Goal: Task Accomplishment & Management: Manage account settings

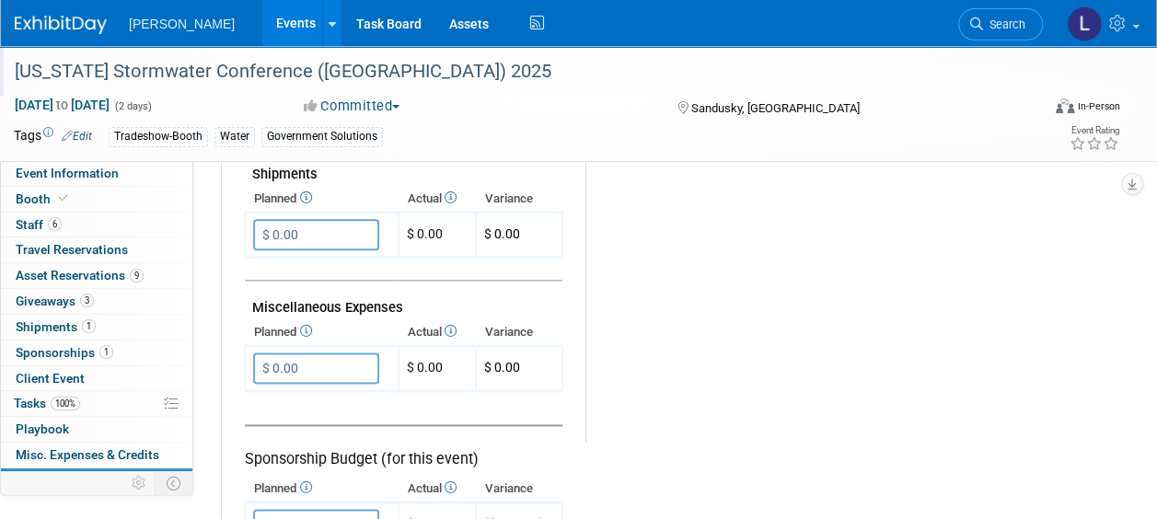
drag, startPoint x: 591, startPoint y: 68, endPoint x: 304, endPoint y: 46, distance: 287.9
click at [591, 68] on div "[US_STATE] Stormwater Conference ([GEOGRAPHIC_DATA]) 2025" at bounding box center [516, 71] width 1017 height 33
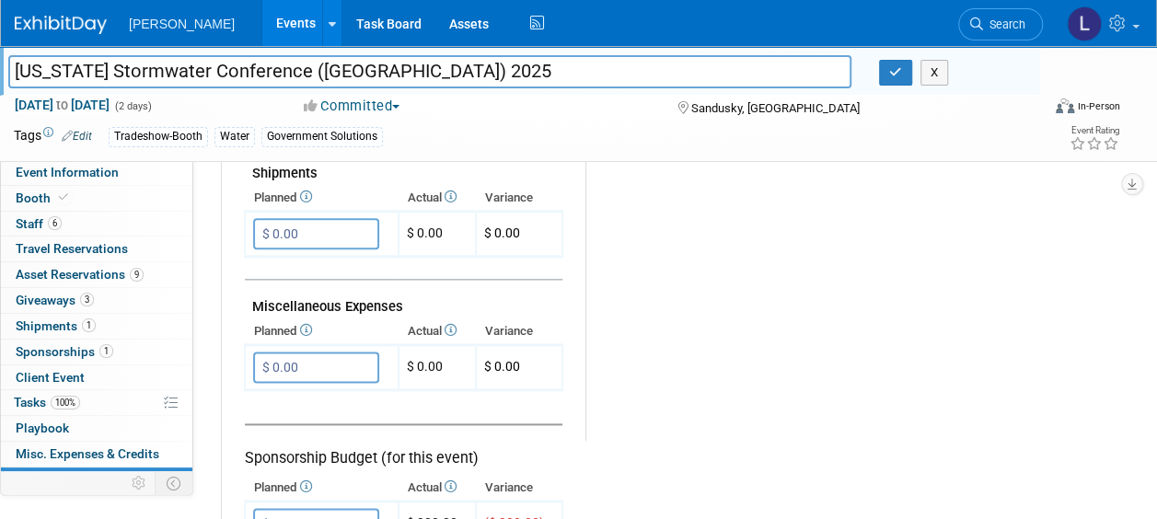
click at [197, 29] on li "[PERSON_NAME]" at bounding box center [195, 17] width 132 height 27
click at [262, 18] on link "Events" at bounding box center [295, 23] width 67 height 46
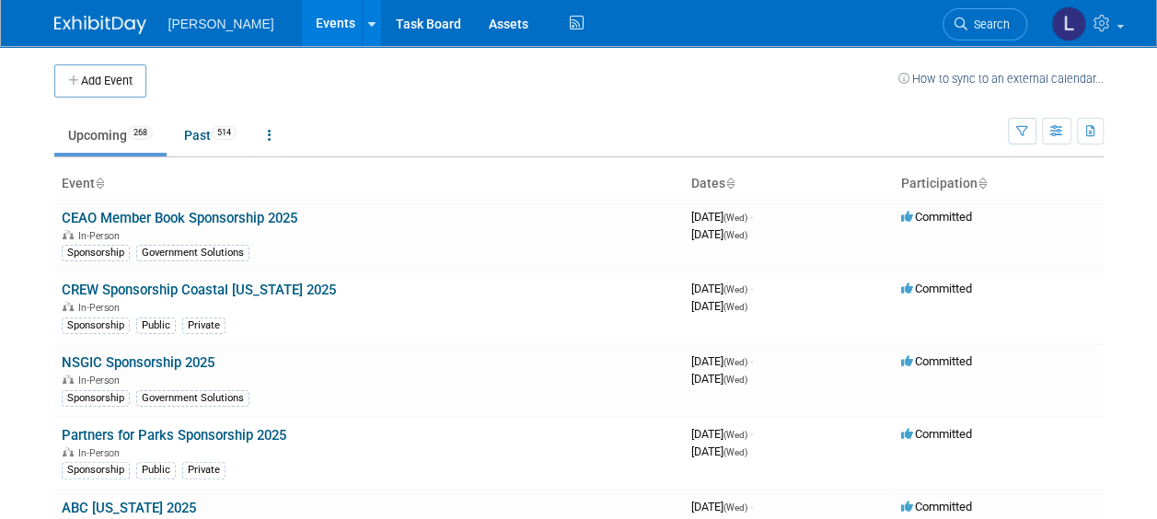
click at [162, 129] on link "Upcoming 268" at bounding box center [110, 135] width 112 height 35
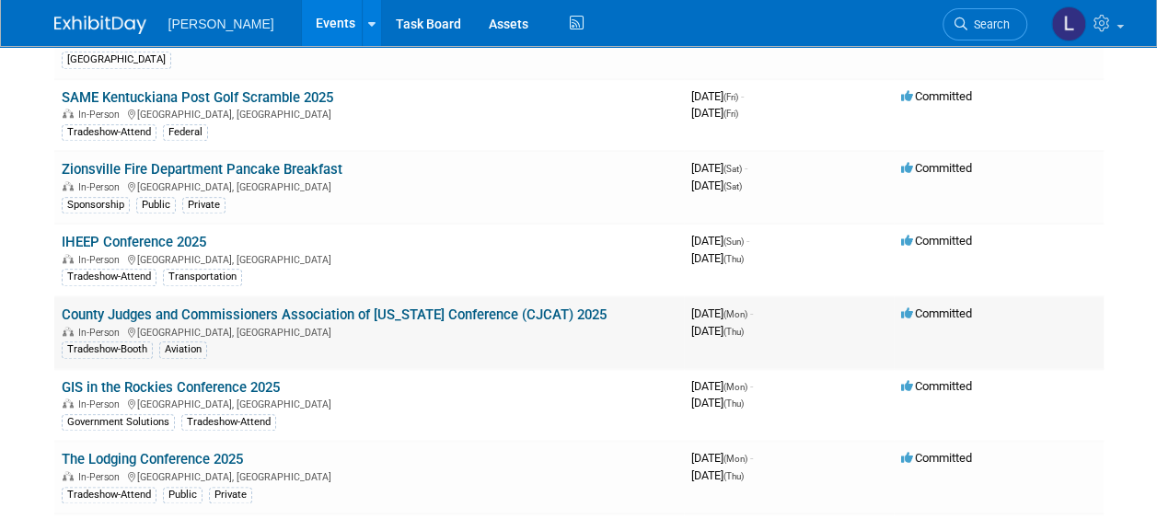
click at [388, 306] on link "County Judges and Commissioners Association of [US_STATE] Conference (CJCAT) 20…" at bounding box center [334, 314] width 545 height 17
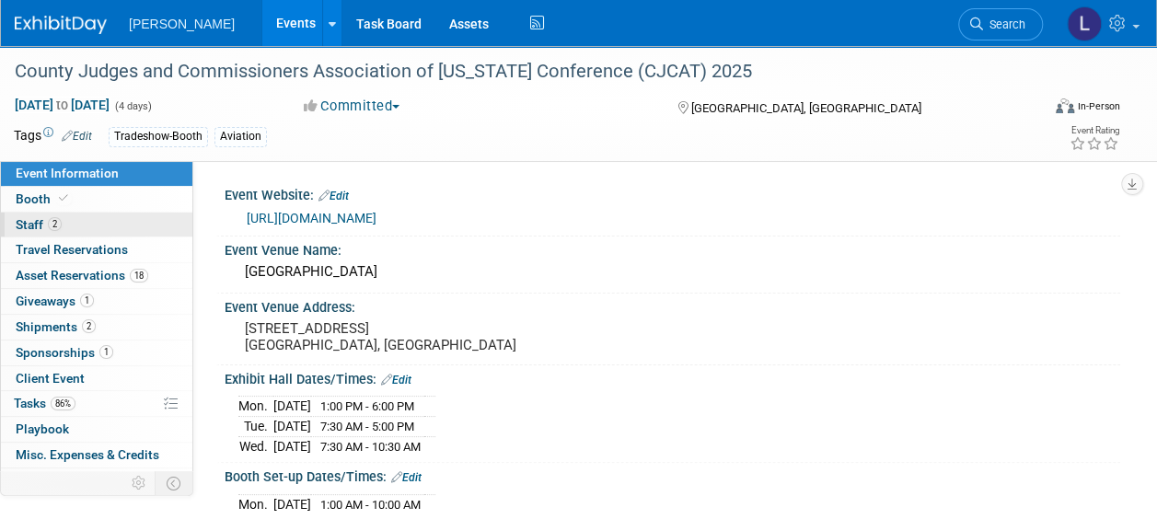
click at [79, 225] on link "2 Staff 2" at bounding box center [96, 225] width 191 height 25
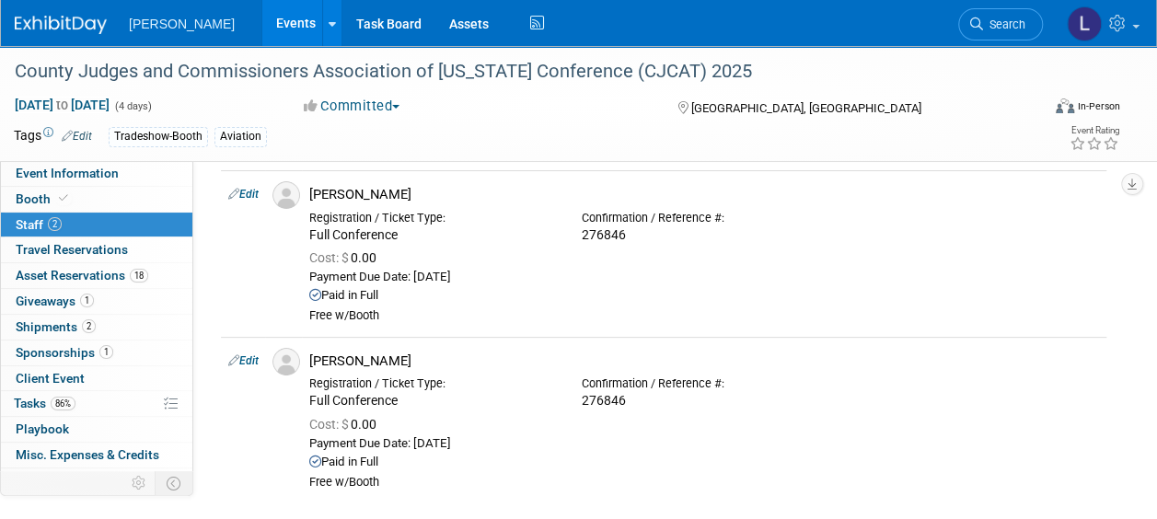
scroll to position [184, 0]
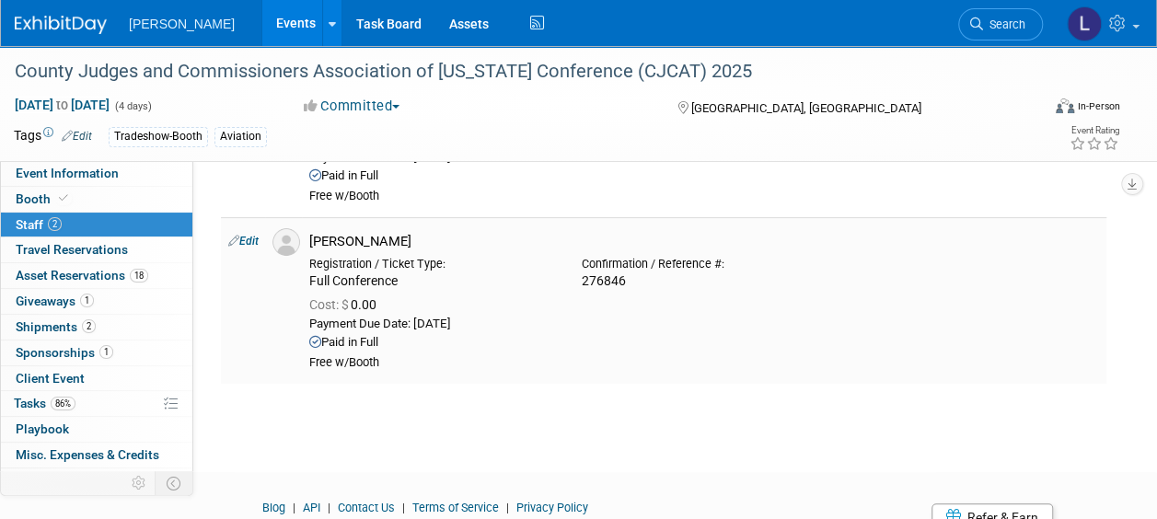
click at [249, 240] on link "Edit" at bounding box center [243, 241] width 30 height 13
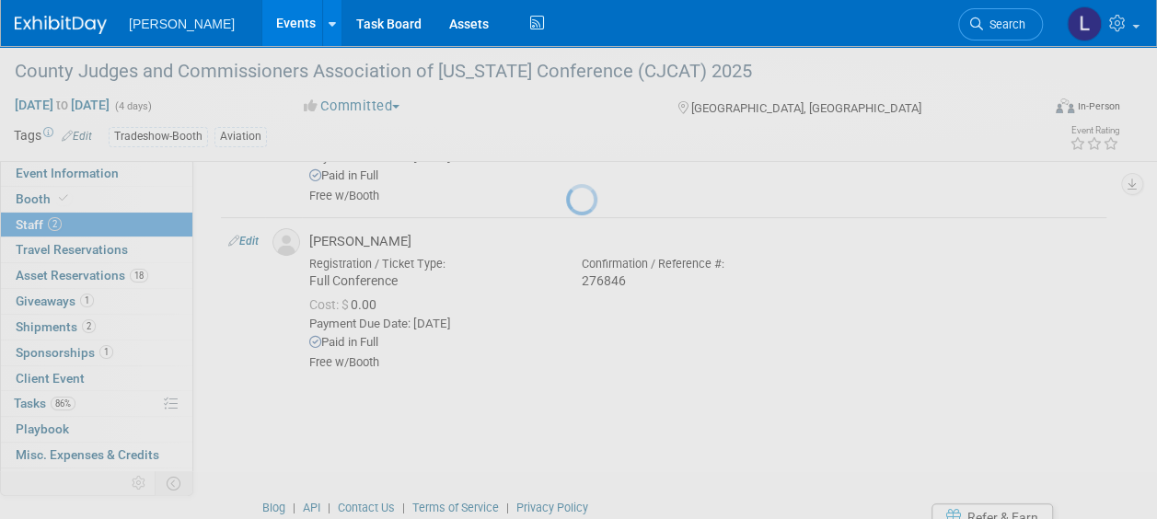
select select "dfc669b6-4bd3-43d2-8dfe-dc57d87ebf58"
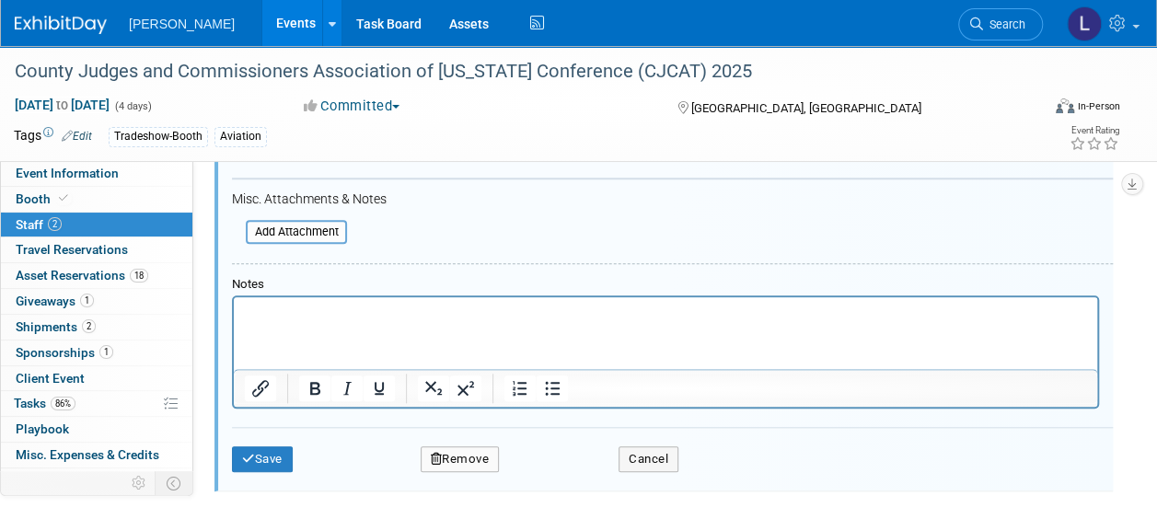
scroll to position [743, 0]
click at [362, 322] on html at bounding box center [665, 309] width 863 height 26
click at [715, 167] on form "Attendee <img src="https://www.exhibitday.com/Images/Unassigned-User-Icon.png" …" at bounding box center [672, 78] width 881 height 813
click at [456, 322] on html "**Transfer reg to Dave F" at bounding box center [665, 309] width 863 height 26
click at [251, 456] on icon "submit" at bounding box center [248, 458] width 13 height 12
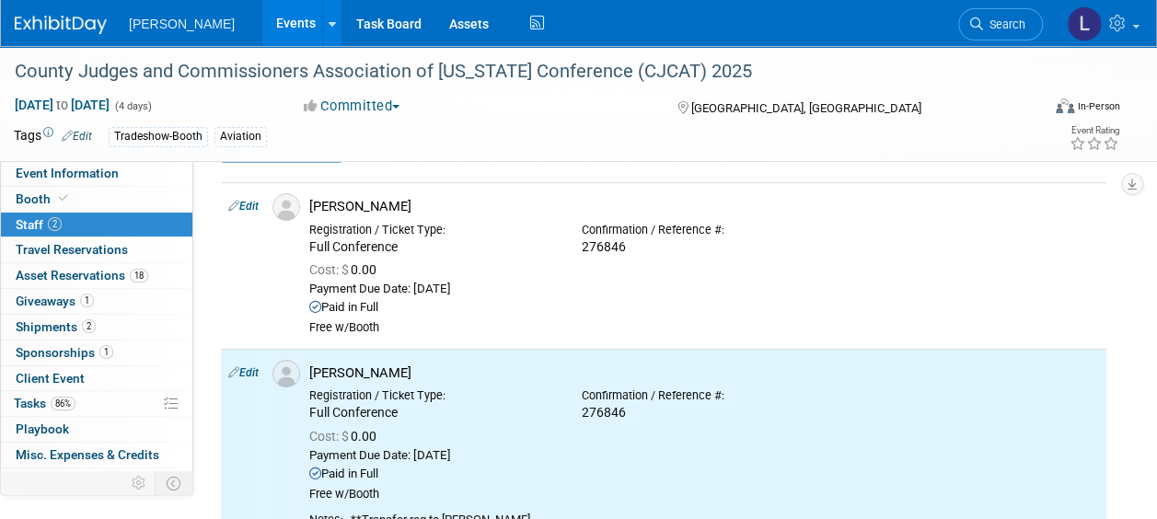
scroll to position [0, 0]
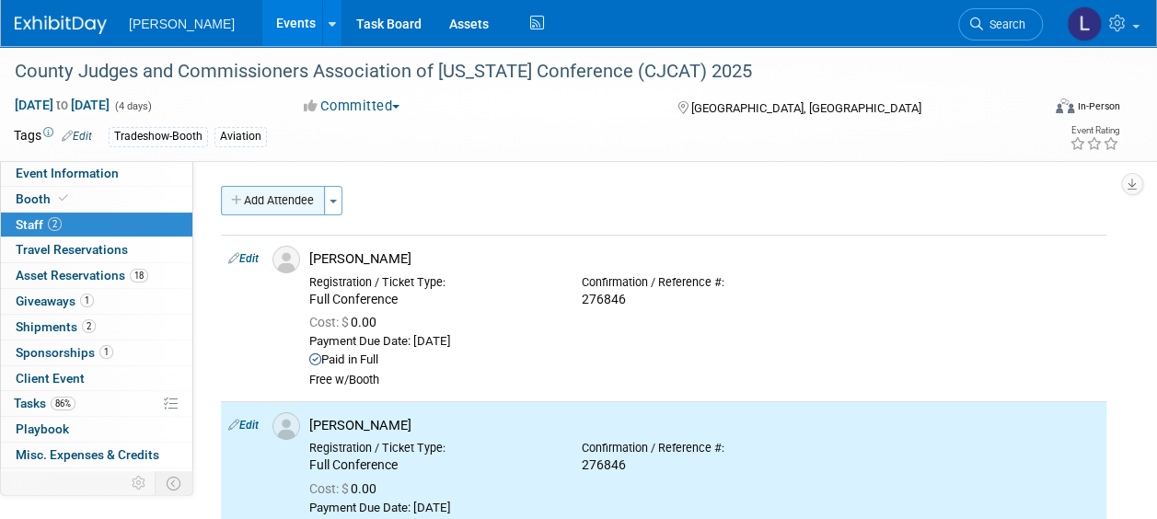
click at [222, 193] on button "Add Attendee" at bounding box center [273, 200] width 104 height 29
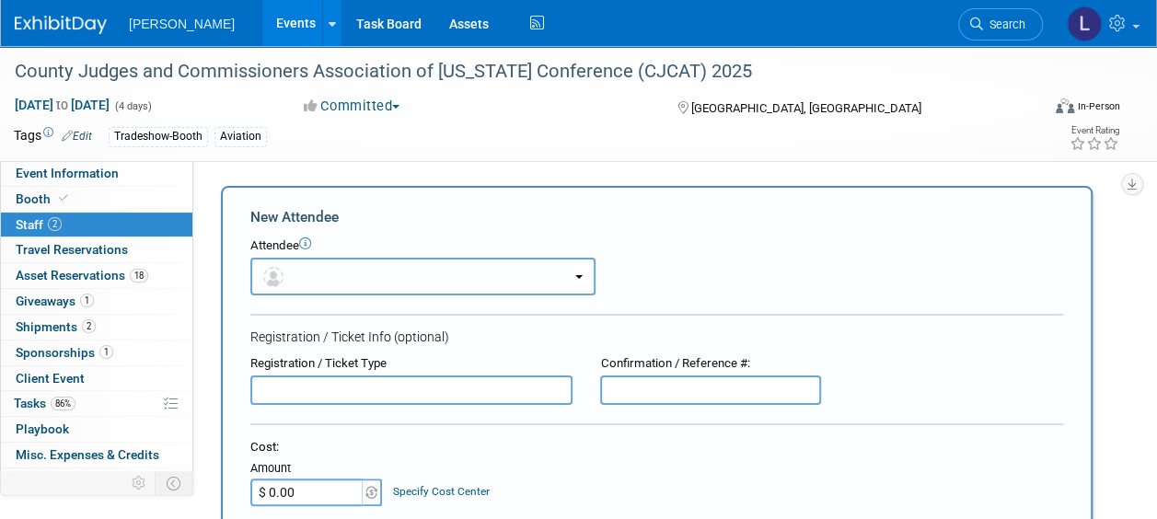
click at [364, 286] on button "button" at bounding box center [422, 277] width 345 height 38
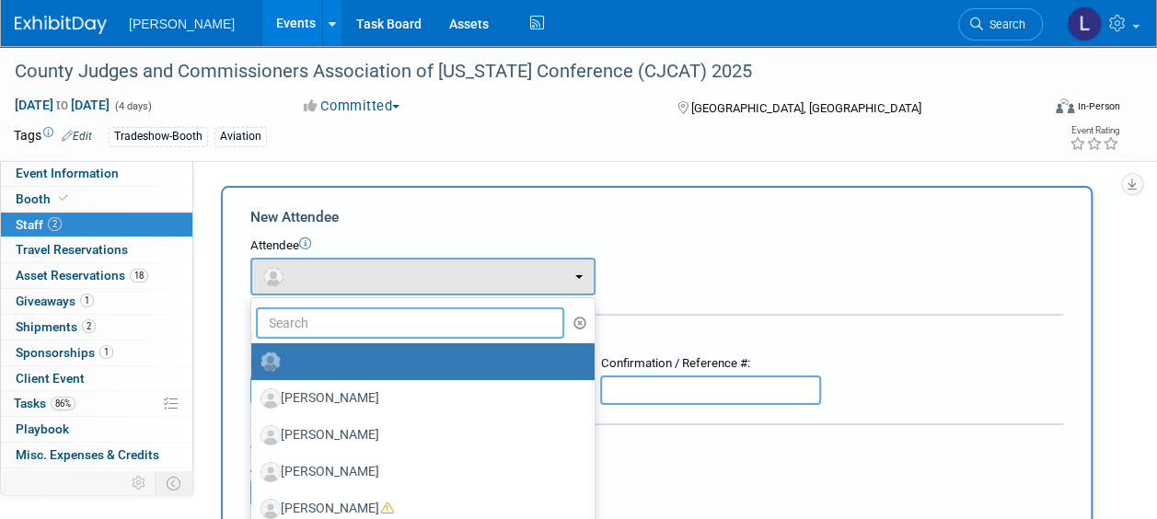
click at [366, 338] on input "text" at bounding box center [410, 322] width 308 height 31
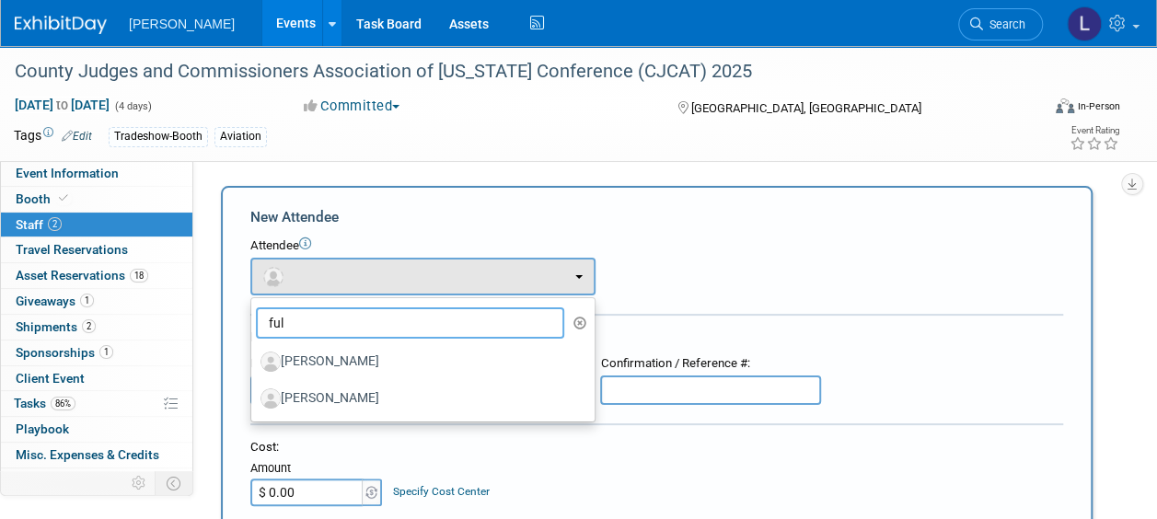
type input "ful"
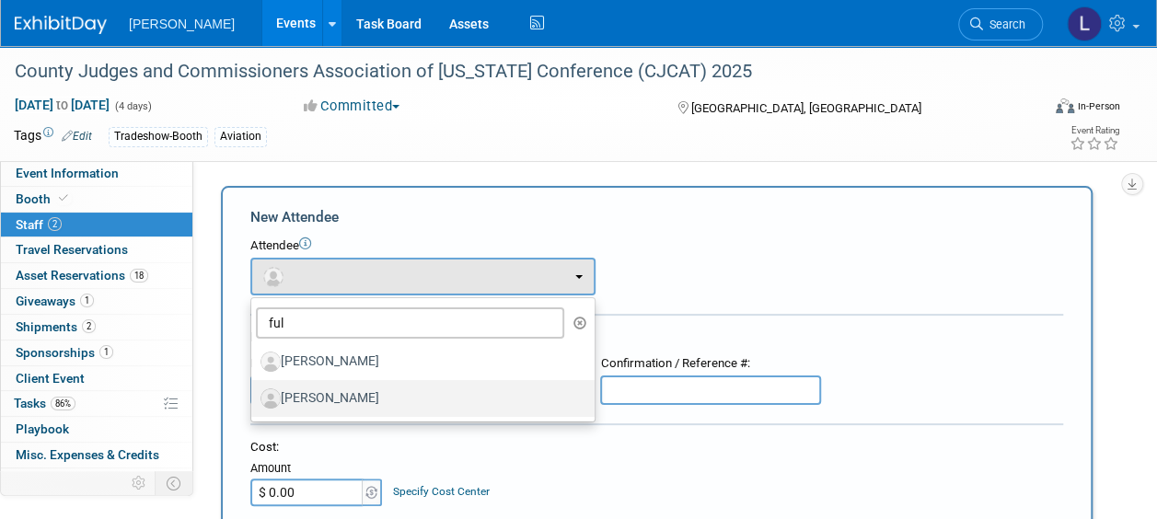
click at [374, 400] on label "[PERSON_NAME]" at bounding box center [418, 398] width 316 height 29
click at [254, 400] on input "[PERSON_NAME]" at bounding box center [248, 396] width 12 height 12
select select "8241ecc5-0eab-4f62-b0b4-4ca0967020be"
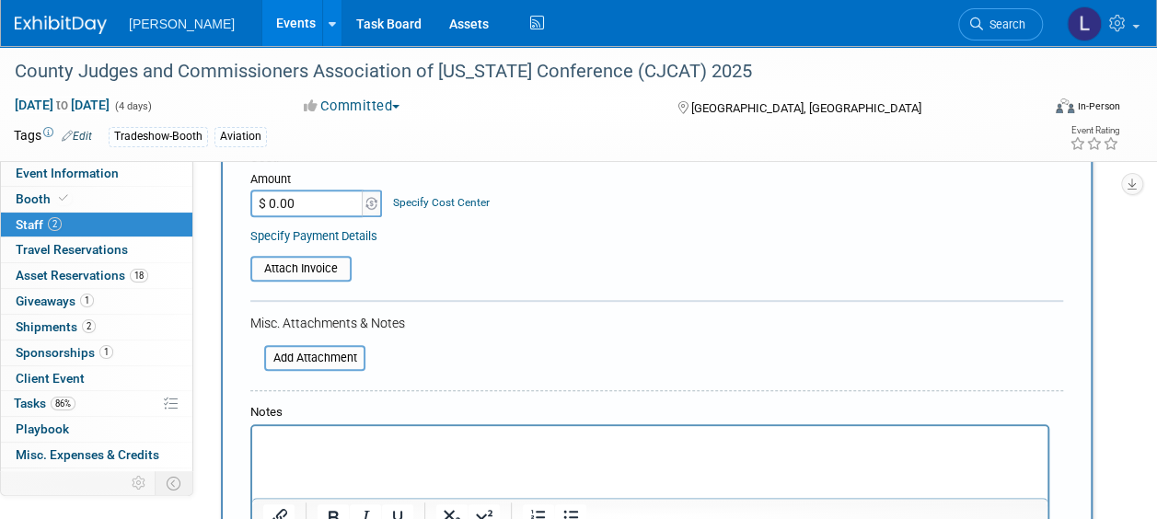
scroll to position [552, 0]
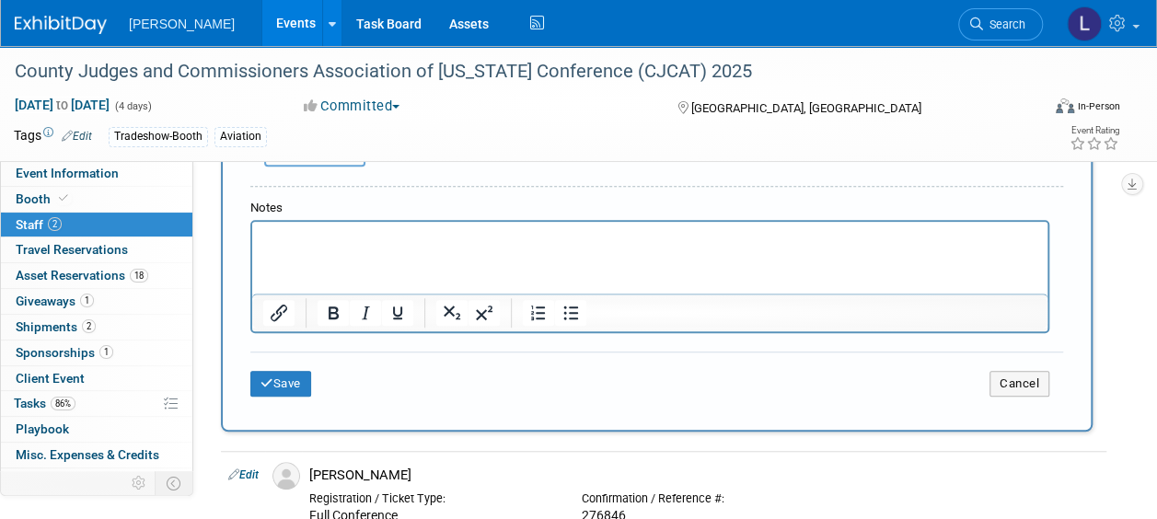
drag, startPoint x: 415, startPoint y: 245, endPoint x: 1352, endPoint y: 441, distance: 957.0
click at [415, 245] on p "Rich Text Area. Press ALT-0 for help." at bounding box center [650, 238] width 774 height 18
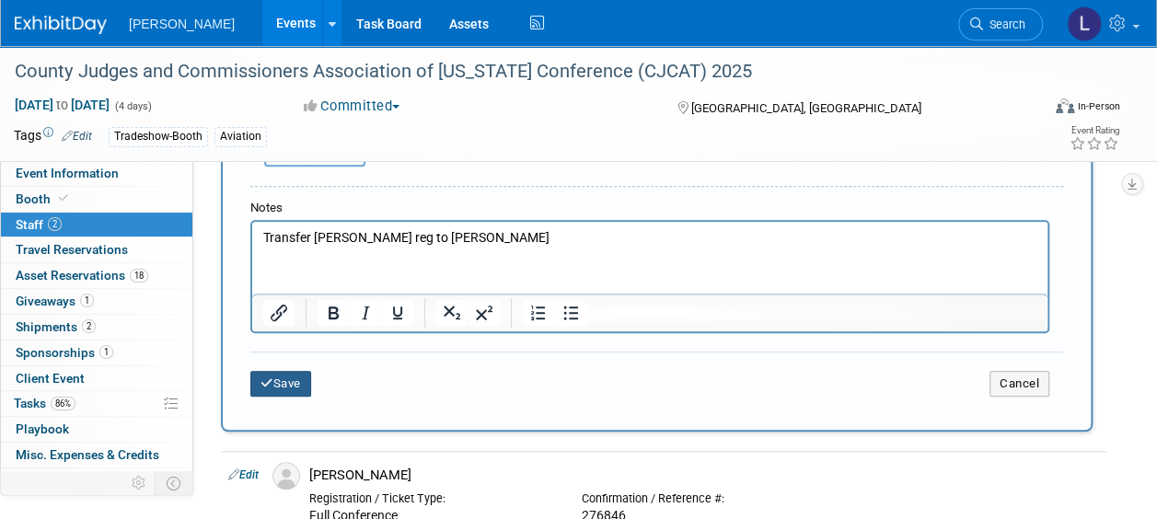
click at [284, 374] on button "Save" at bounding box center [280, 384] width 61 height 26
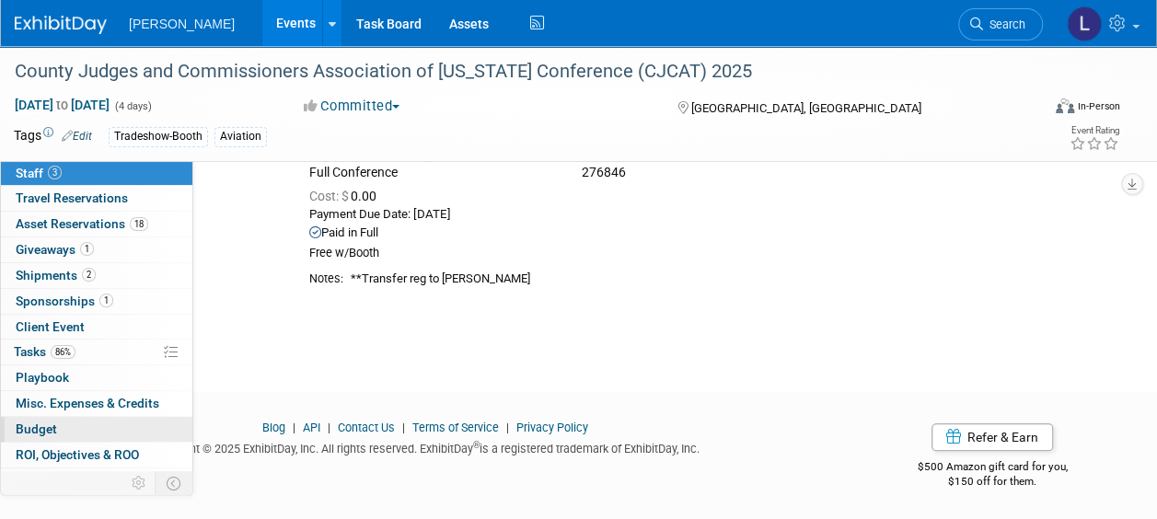
scroll to position [94, 0]
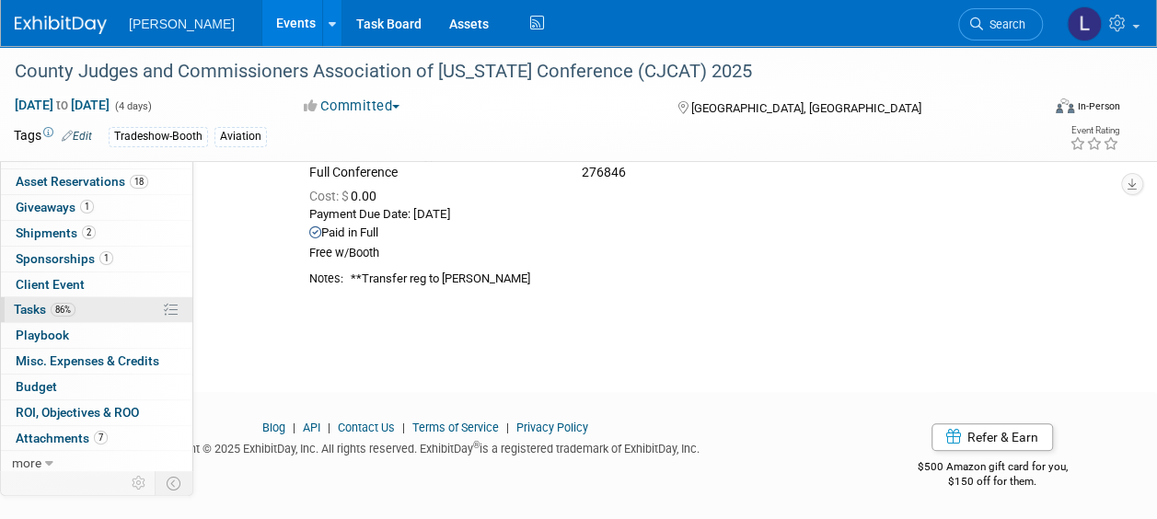
click at [85, 308] on link "86% Tasks 86%" at bounding box center [96, 309] width 191 height 25
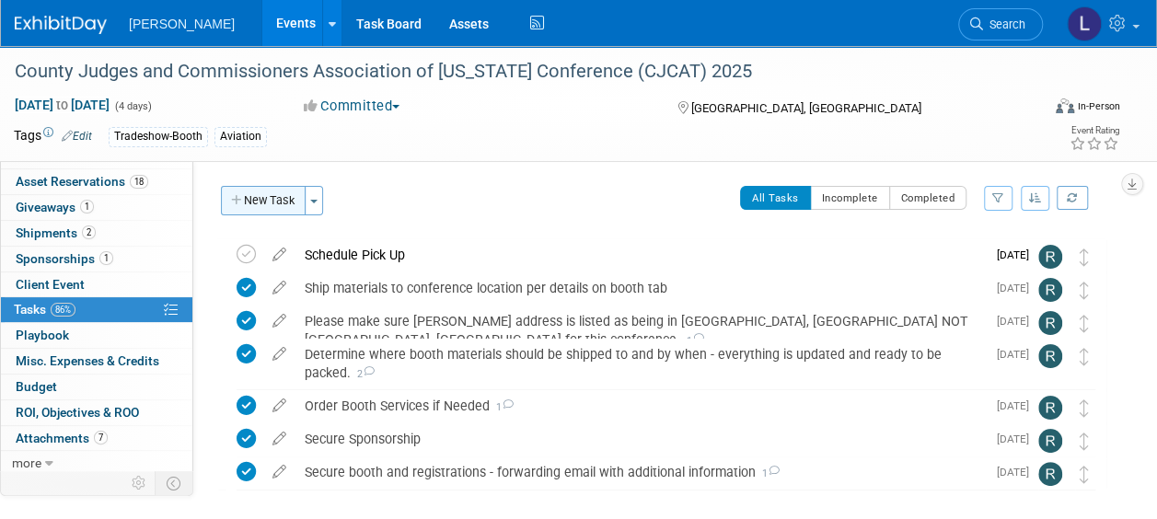
click at [266, 199] on button "New Task" at bounding box center [263, 200] width 85 height 29
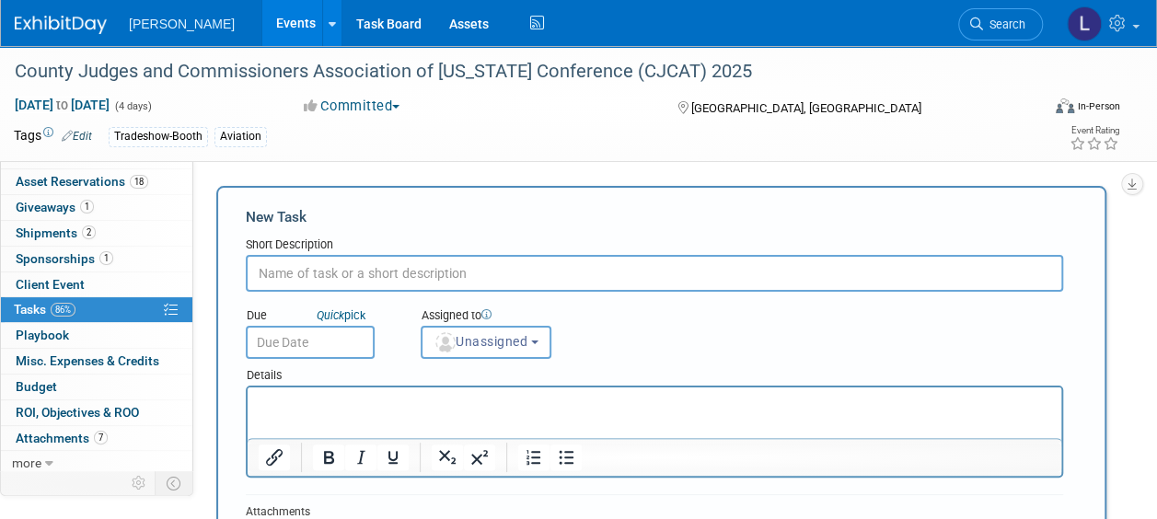
click at [609, 261] on input "text" at bounding box center [654, 273] width 817 height 37
click at [264, 275] on input "Transfer Kari Campbell Registration to Dave Fulton" at bounding box center [654, 273] width 817 height 37
drag, startPoint x: 1113, startPoint y: 202, endPoint x: 771, endPoint y: 278, distance: 350.5
click at [1113, 202] on div "Event Website: Edit http://www.countyprogress.com/conferences Event Venue Name:…" at bounding box center [656, 363] width 927 height 405
click at [261, 275] on input "Transfer Kari Campbell Registration to Dave Fulton" at bounding box center [654, 273] width 817 height 37
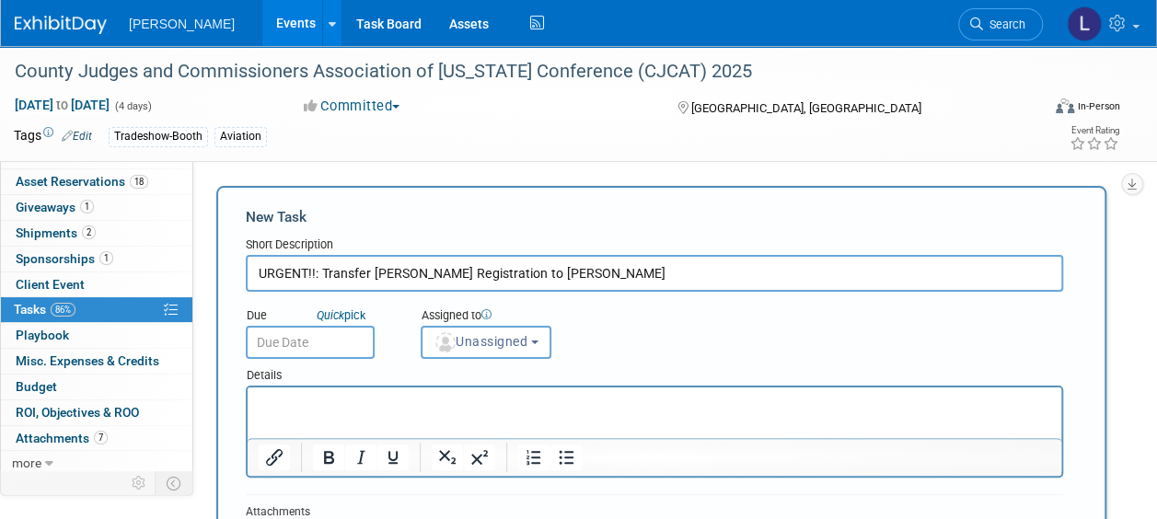
type input "URGENT!!: Transfer Kari Campbell Registration to Dave Fulton"
click at [324, 332] on input "text" at bounding box center [310, 342] width 129 height 33
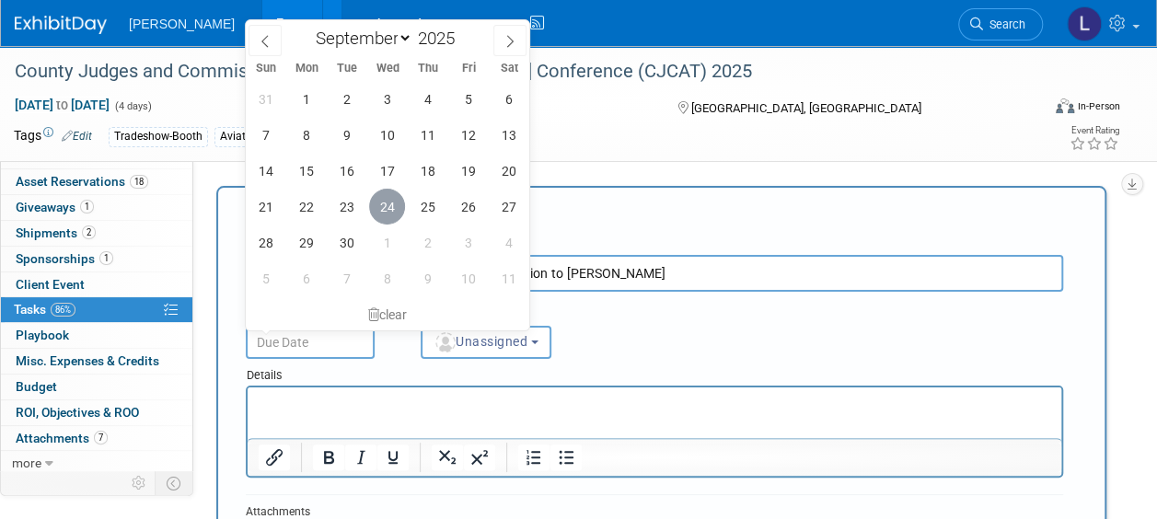
click at [377, 212] on span "24" at bounding box center [387, 207] width 36 height 36
type input "Sep 24, 2025"
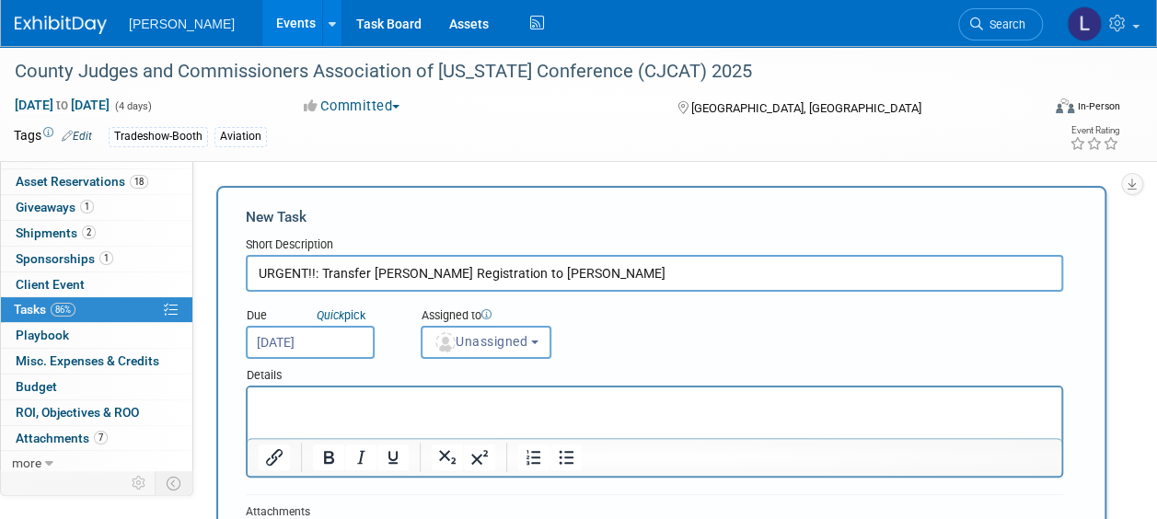
click at [444, 324] on div "Assigned to" at bounding box center [512, 316] width 184 height 18
click at [455, 352] on button "Unassigned" at bounding box center [485, 342] width 131 height 33
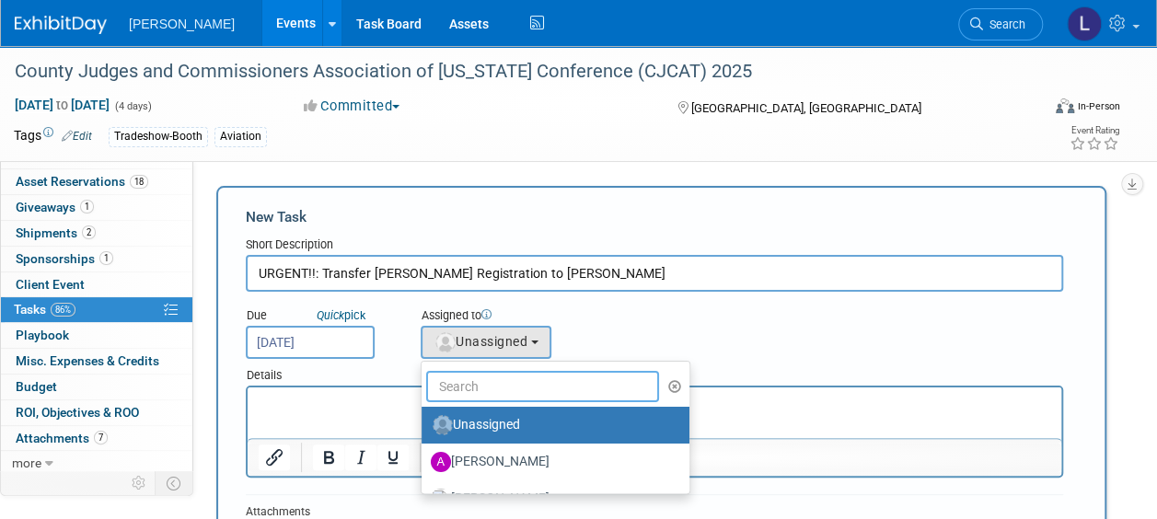
click at [458, 383] on input "text" at bounding box center [542, 386] width 233 height 31
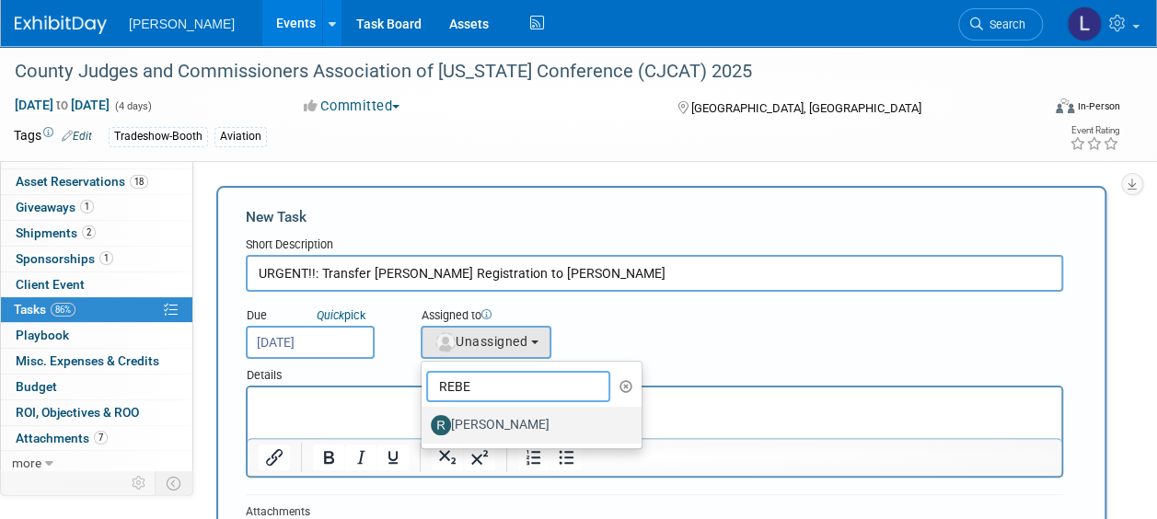
type input "REBE"
click at [510, 419] on label "[PERSON_NAME]" at bounding box center [527, 424] width 192 height 29
click at [424, 419] on input "[PERSON_NAME]" at bounding box center [418, 423] width 12 height 12
select select "844a177d-a181-44ff-a72a-5731d68e4351"
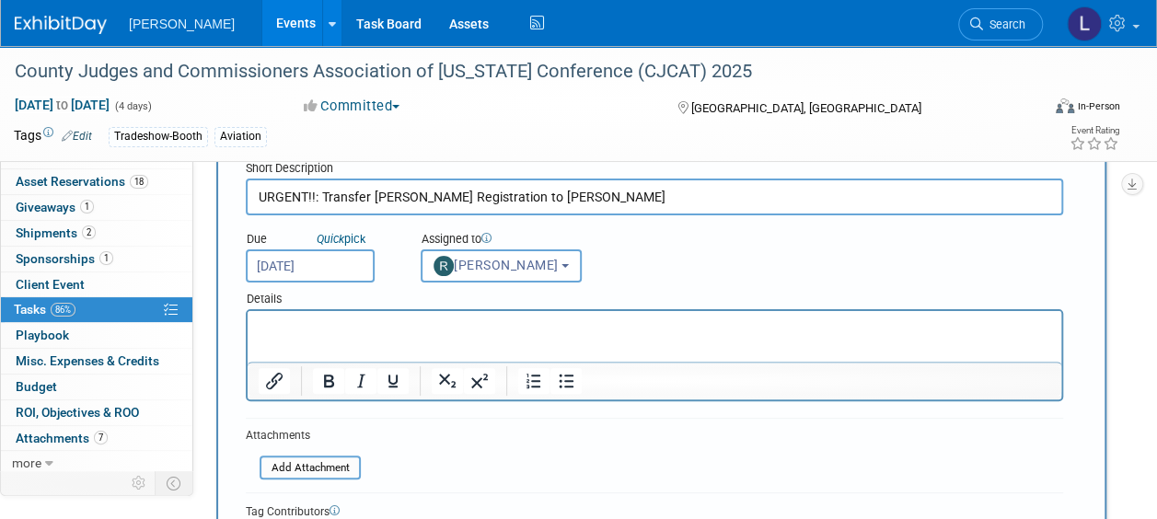
scroll to position [184, 0]
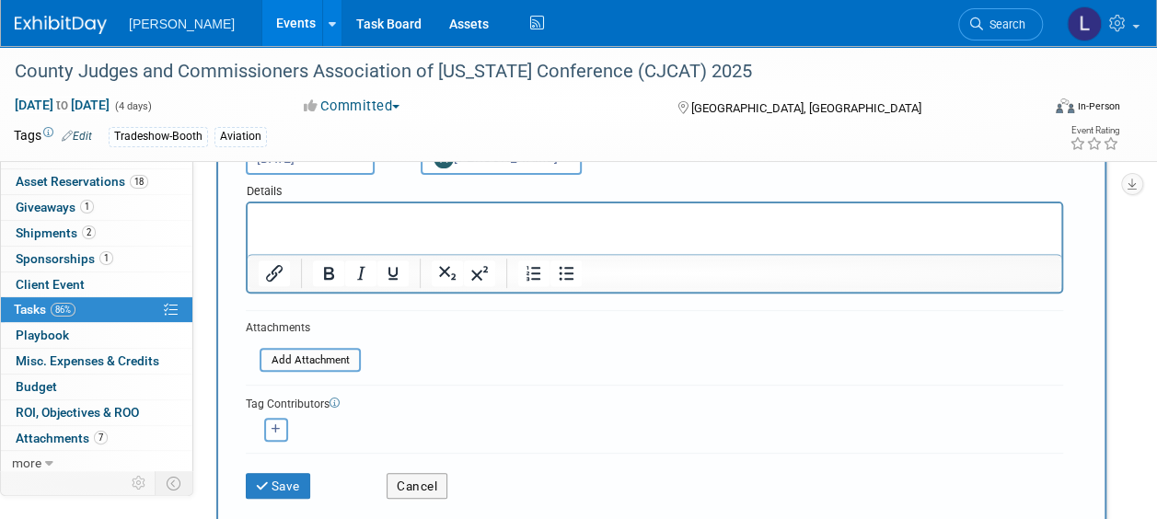
click at [276, 433] on icon "button" at bounding box center [275, 429] width 9 height 10
select select
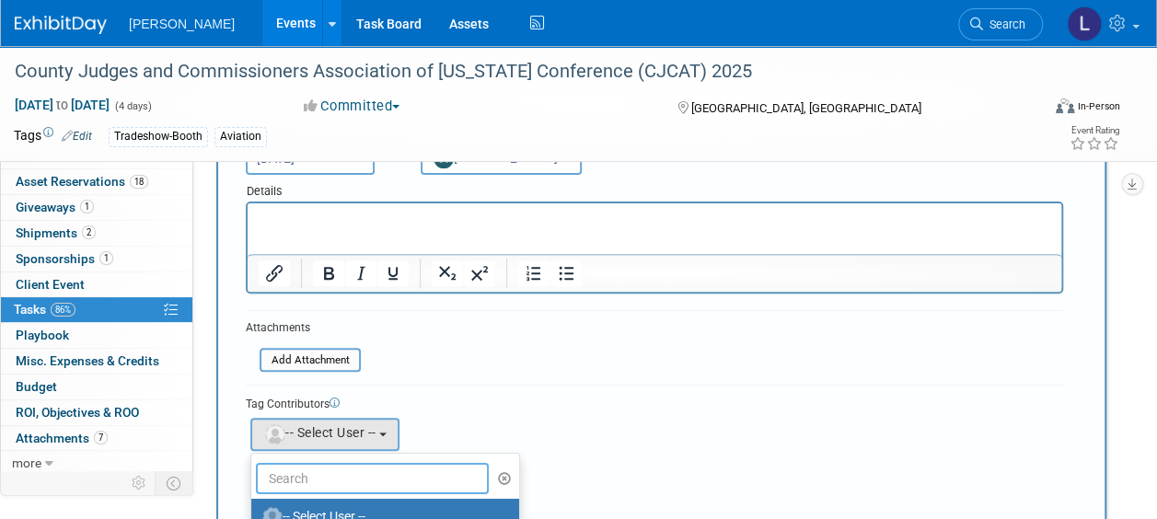
click at [340, 467] on input "text" at bounding box center [372, 478] width 233 height 31
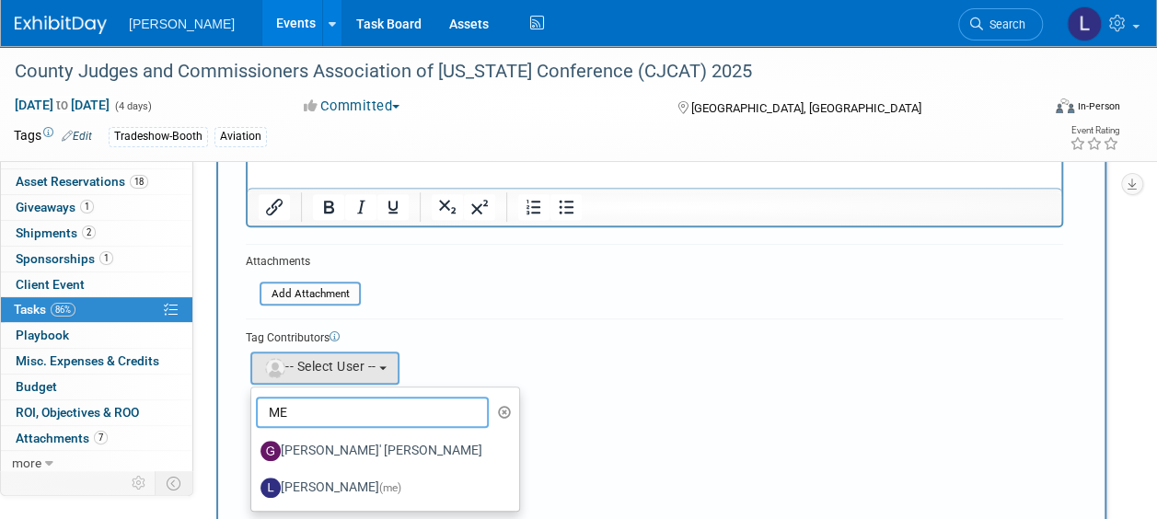
scroll to position [368, 0]
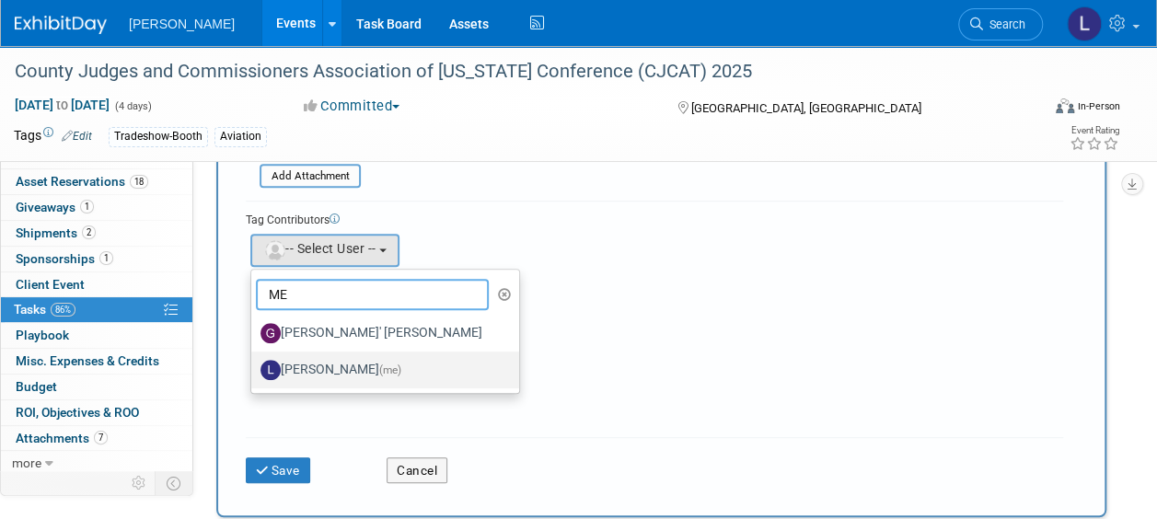
type input "ME"
click at [390, 360] on label "Lindsey Wolanczyk (me)" at bounding box center [380, 369] width 240 height 29
click at [254, 362] on input "Lindsey Wolanczyk (me)" at bounding box center [248, 368] width 12 height 12
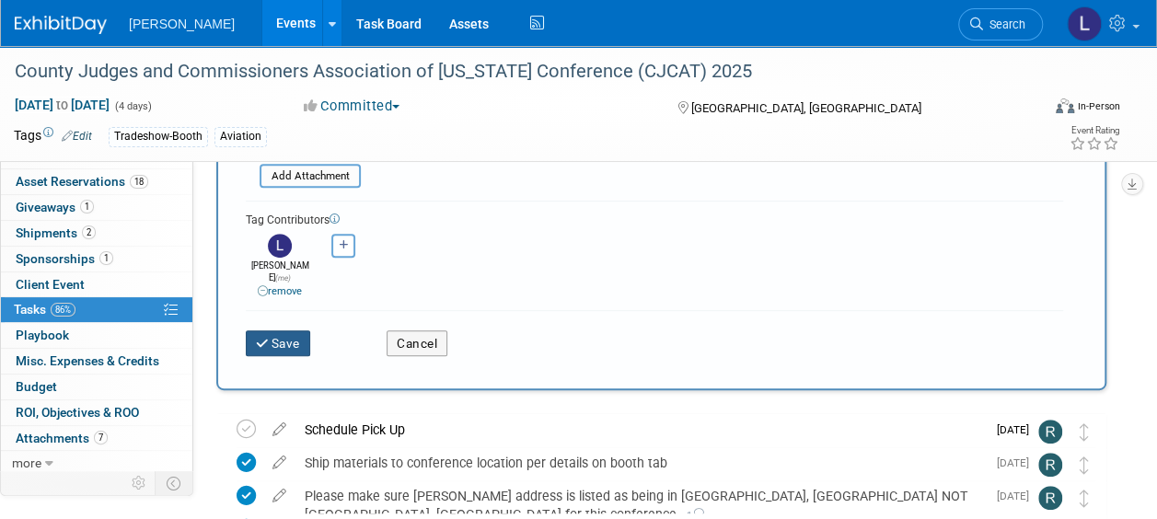
click at [304, 330] on button "Save" at bounding box center [278, 343] width 64 height 26
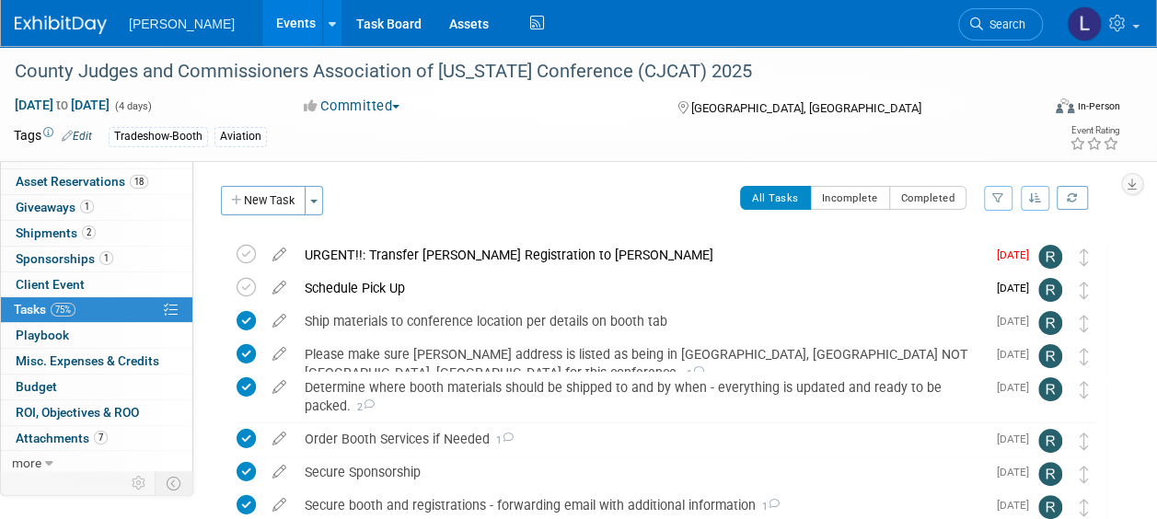
scroll to position [0, 0]
drag, startPoint x: 252, startPoint y: 25, endPoint x: 328, endPoint y: 20, distance: 75.6
click at [262, 25] on link "Events" at bounding box center [295, 23] width 67 height 46
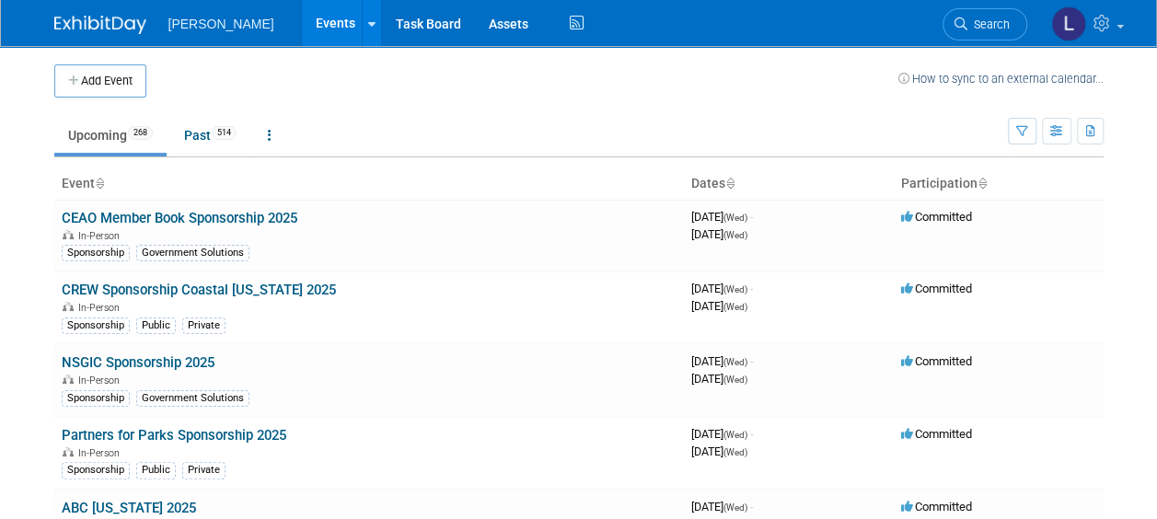
scroll to position [5196, 0]
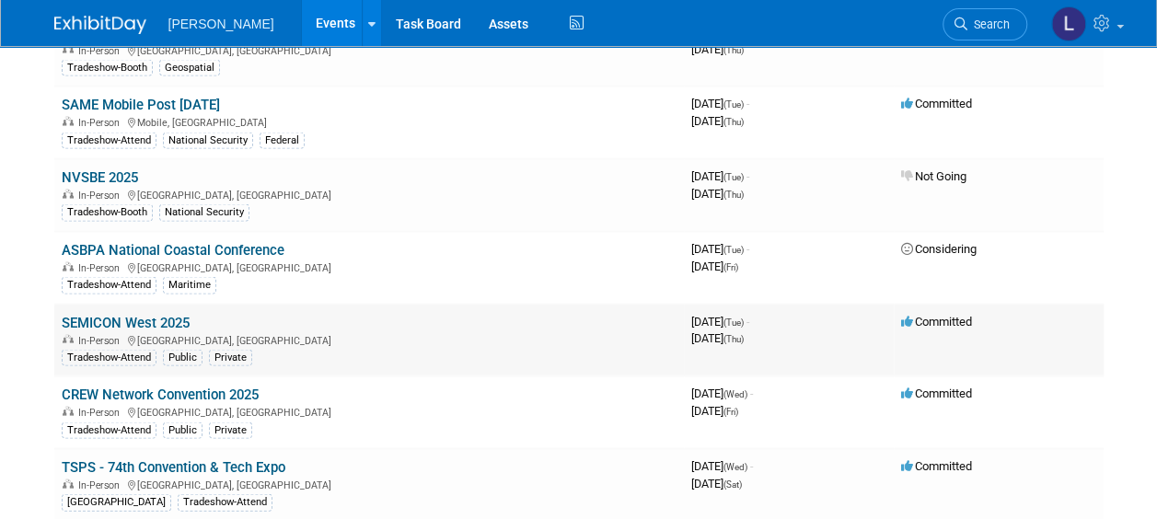
click at [120, 314] on link "SEMICON West 2025" at bounding box center [126, 322] width 128 height 17
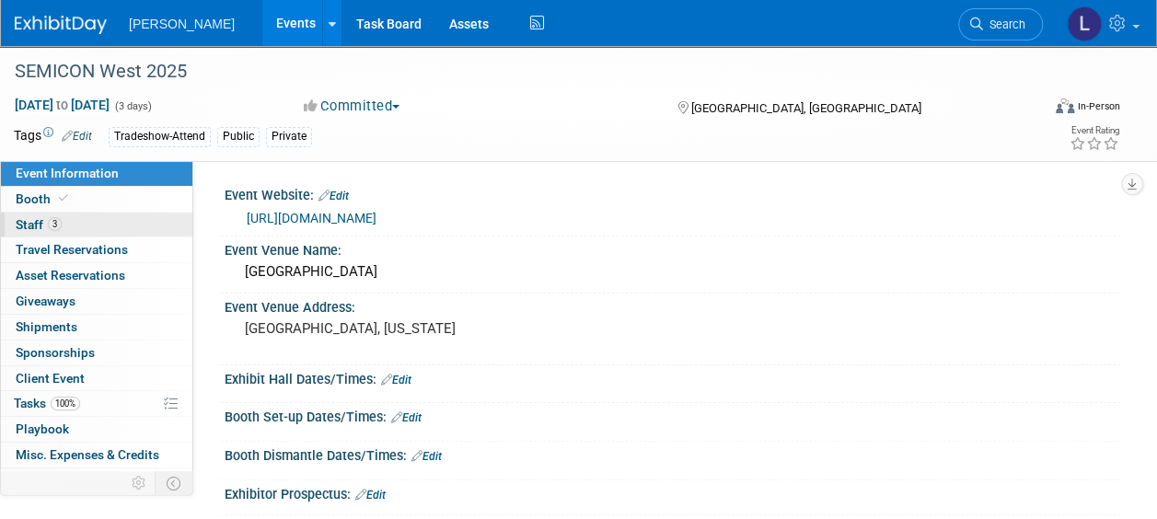
click at [71, 216] on link "3 Staff 3" at bounding box center [96, 225] width 191 height 25
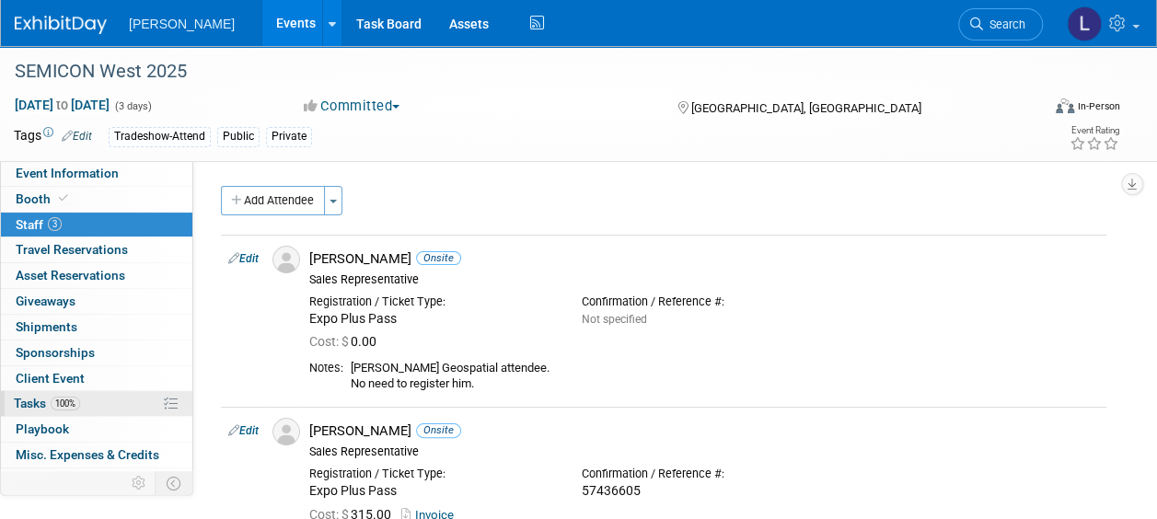
click at [98, 397] on link "100% Tasks 100%" at bounding box center [96, 403] width 191 height 25
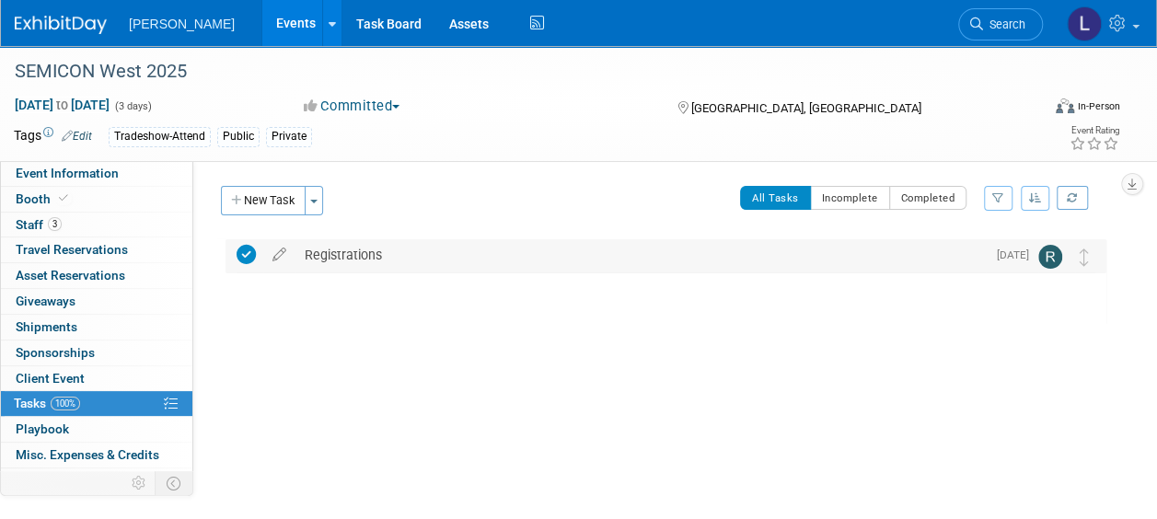
click at [416, 252] on div "Registrations" at bounding box center [640, 254] width 690 height 31
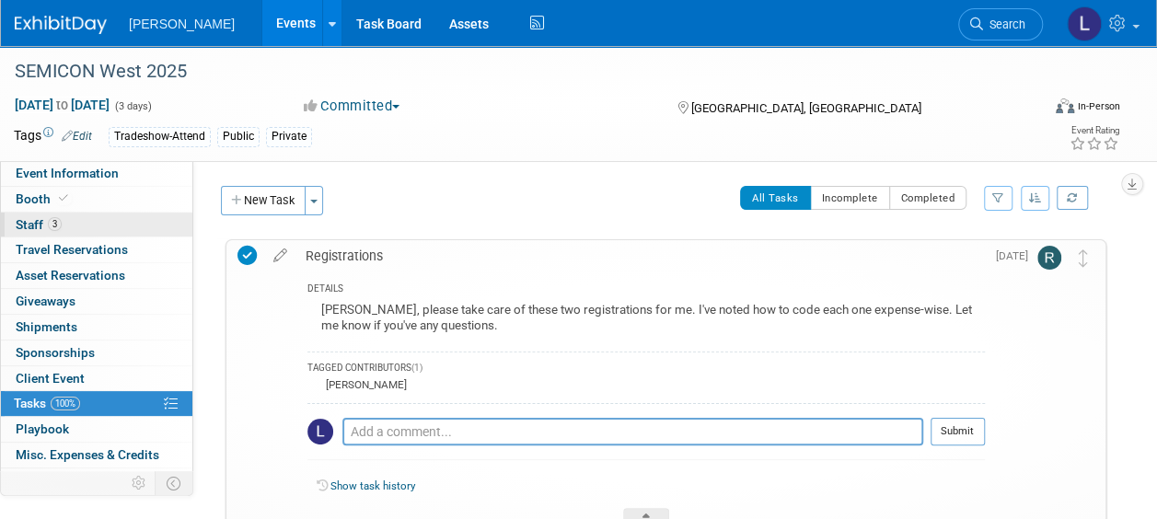
click at [77, 217] on link "3 Staff 3" at bounding box center [96, 225] width 191 height 25
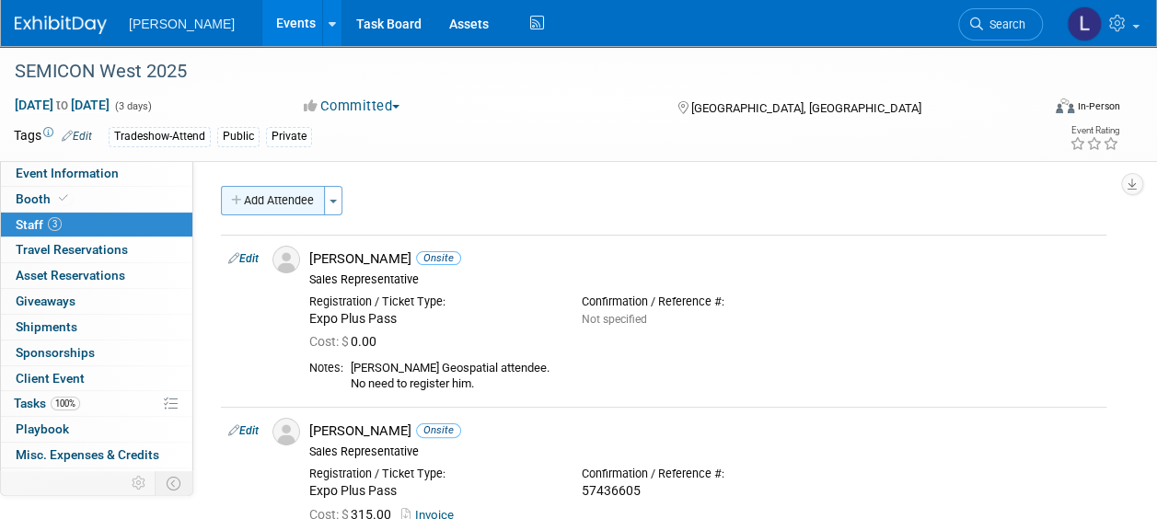
click at [280, 203] on button "Add Attendee" at bounding box center [273, 200] width 104 height 29
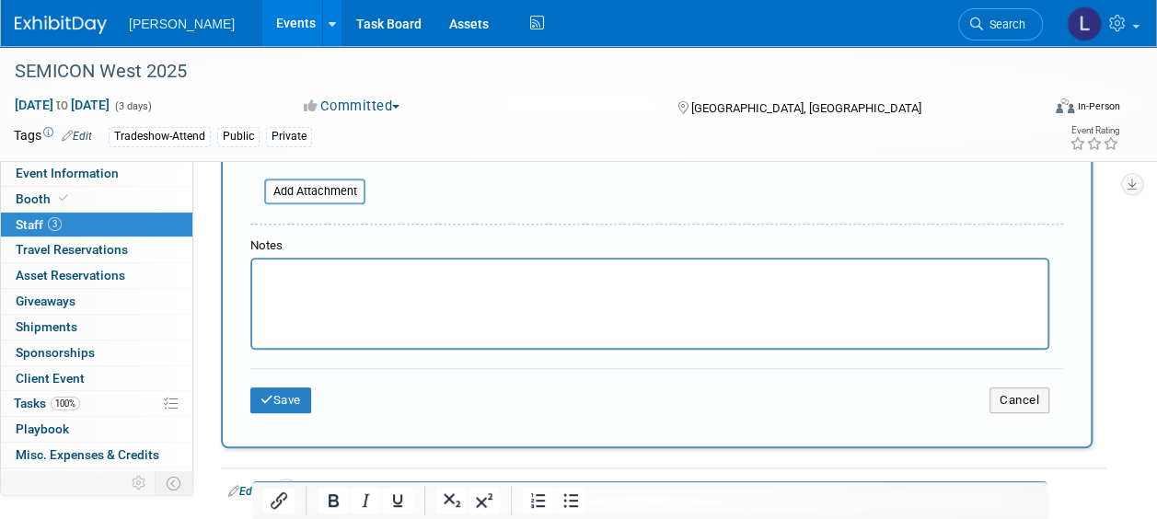
scroll to position [552, 0]
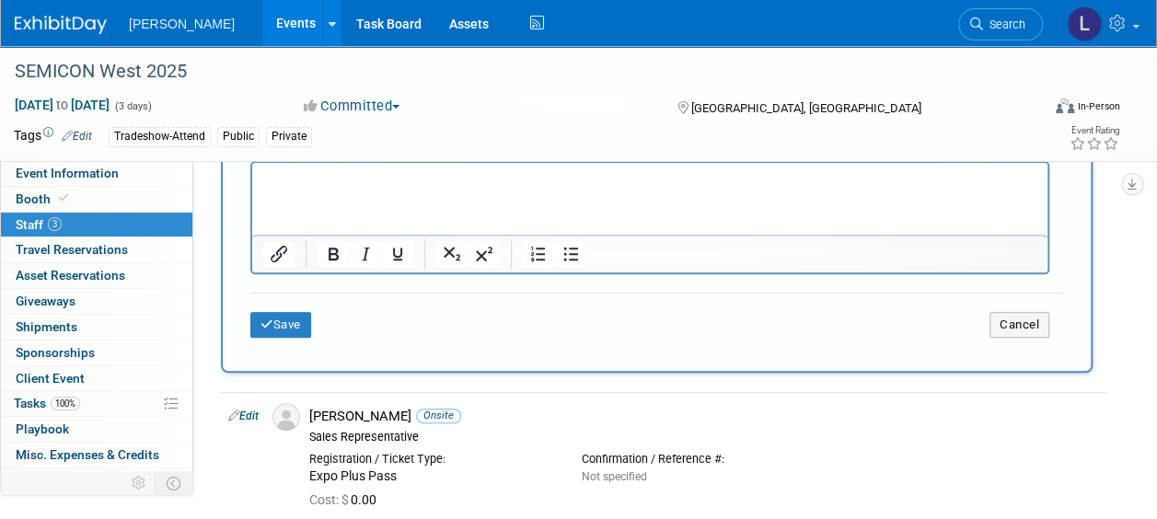
click at [418, 188] on html at bounding box center [649, 176] width 795 height 26
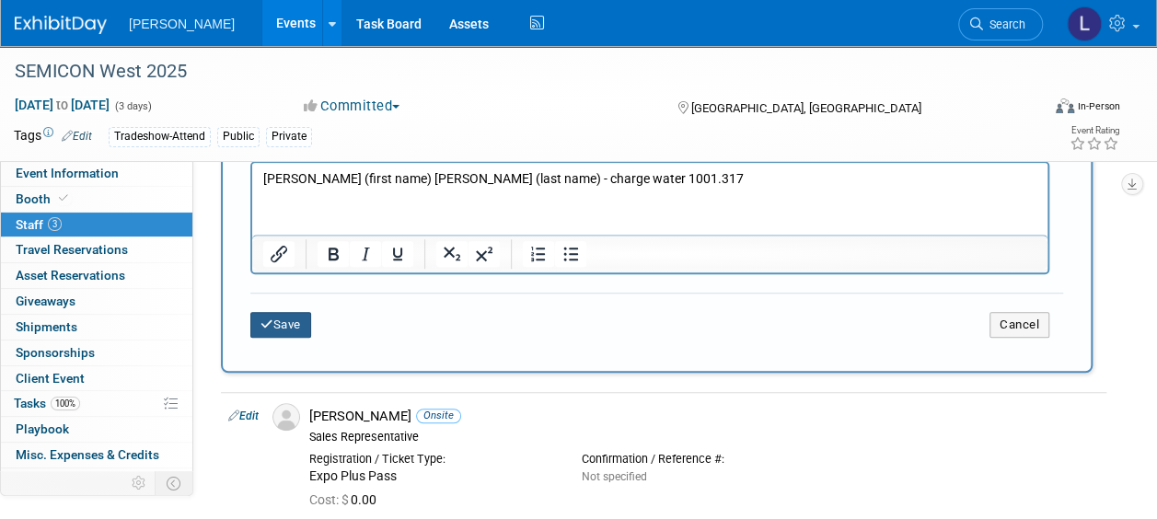
click at [267, 326] on icon "submit" at bounding box center [266, 324] width 13 height 12
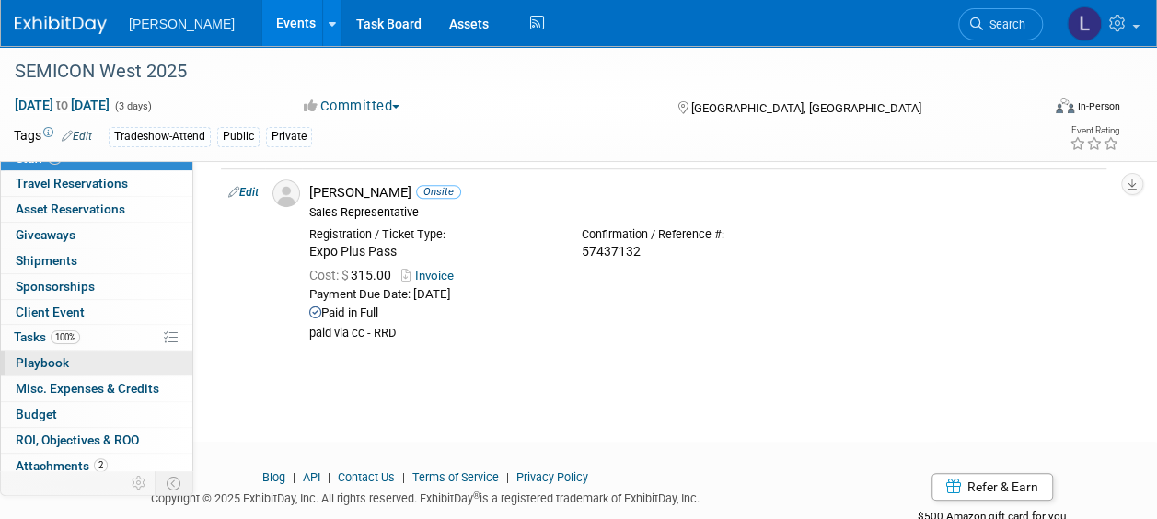
scroll to position [94, 0]
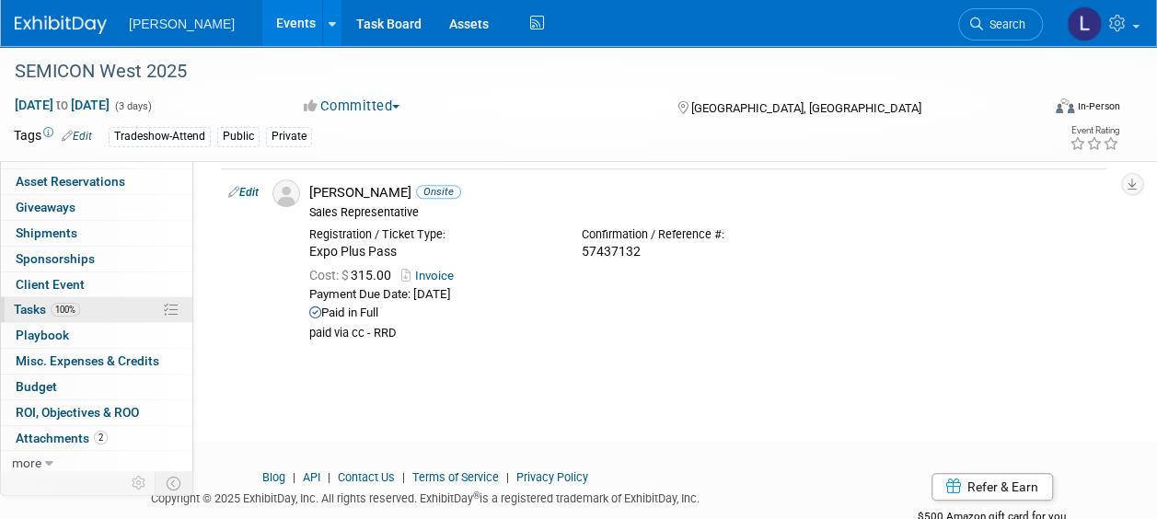
click at [75, 297] on link "100% Tasks 100%" at bounding box center [96, 309] width 191 height 25
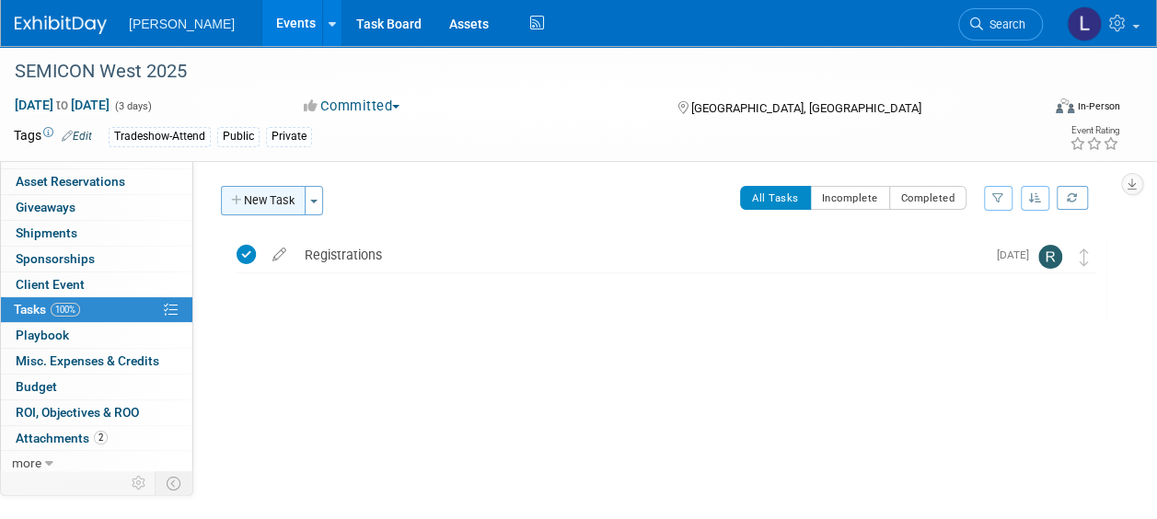
click at [234, 204] on icon "button" at bounding box center [237, 201] width 13 height 12
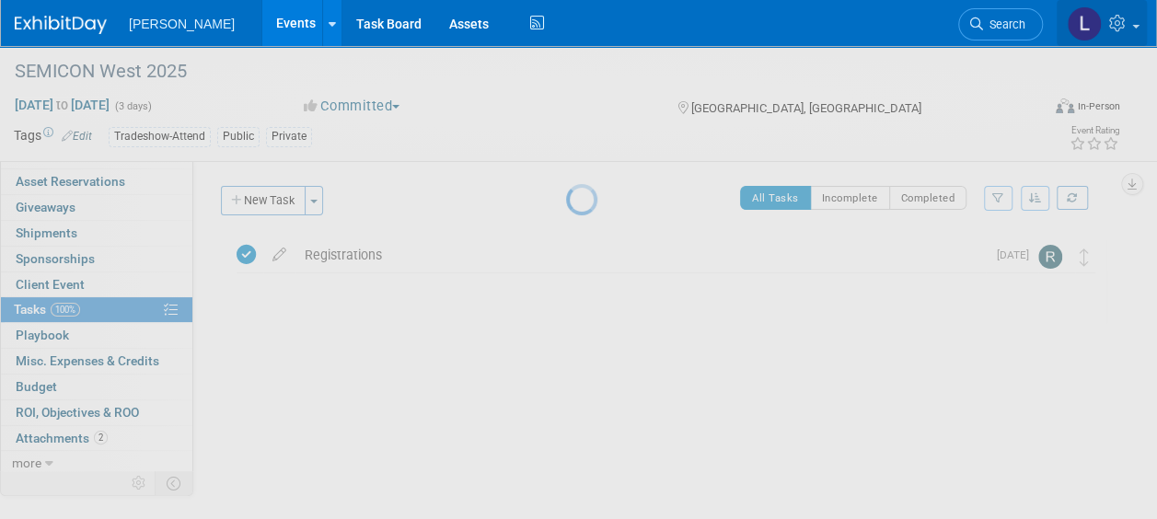
select select "8"
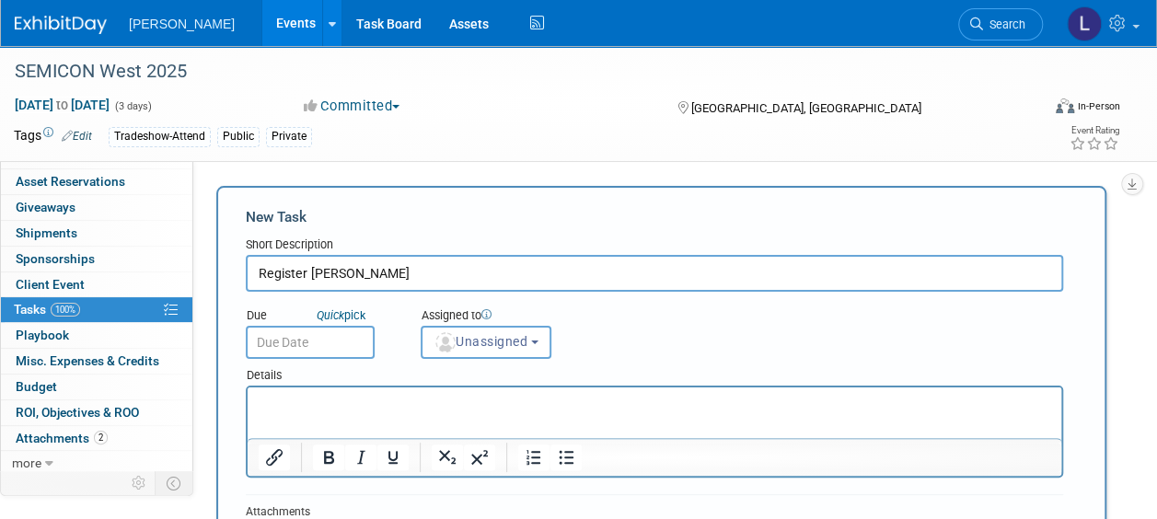
type input "Register Tyson James"
click at [300, 355] on input "text" at bounding box center [310, 342] width 129 height 33
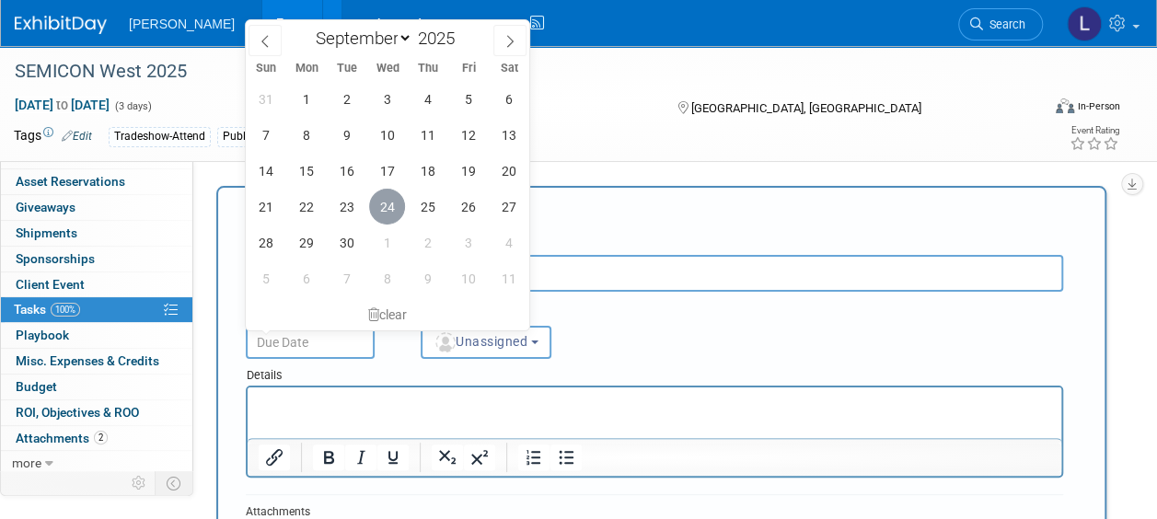
click at [393, 219] on span "24" at bounding box center [387, 207] width 36 height 36
type input "Sep 24, 2025"
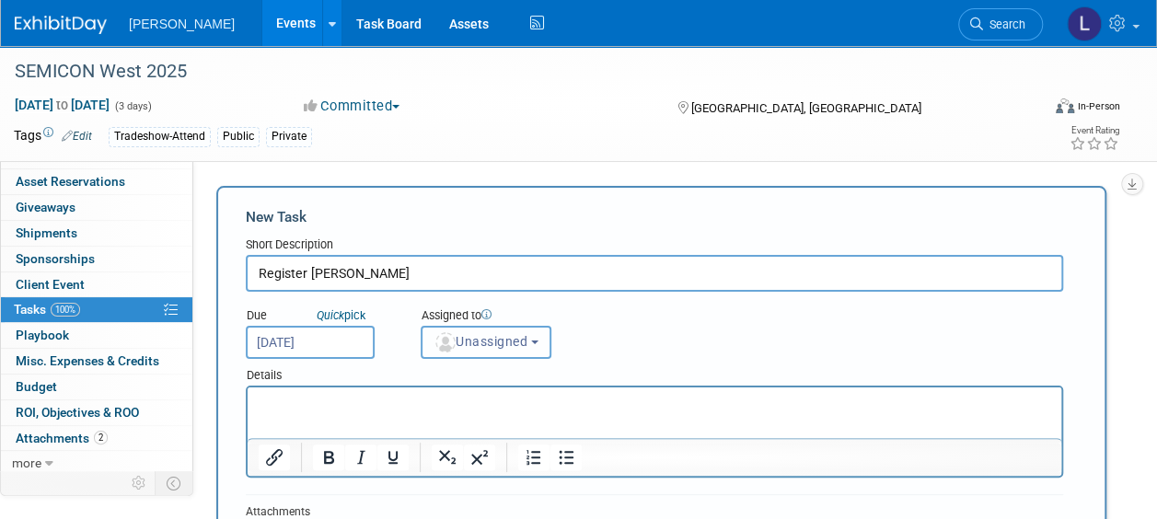
click at [456, 339] on span "Unassigned" at bounding box center [480, 341] width 94 height 15
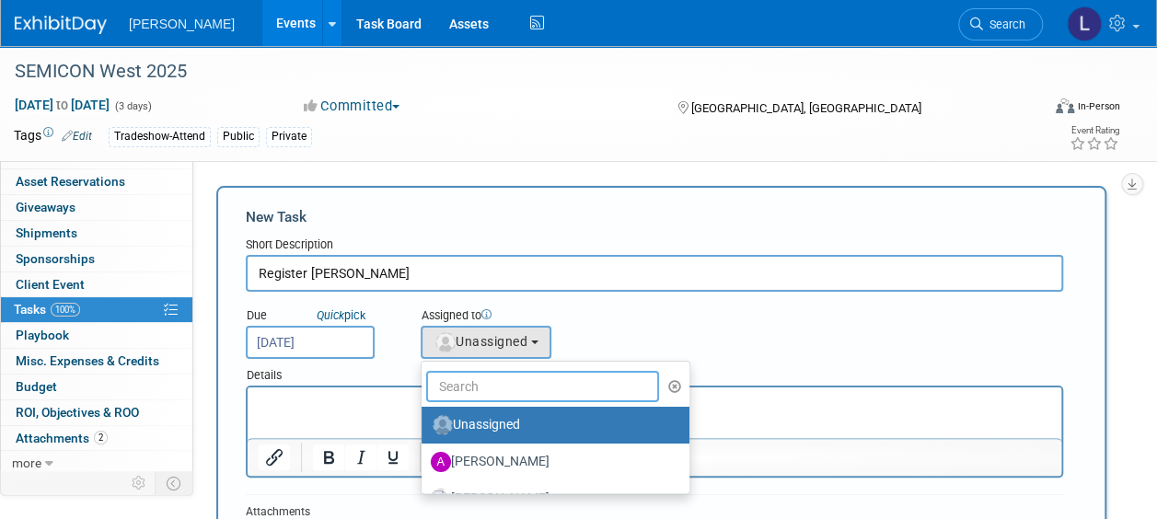
click at [478, 400] on input "text" at bounding box center [542, 386] width 233 height 31
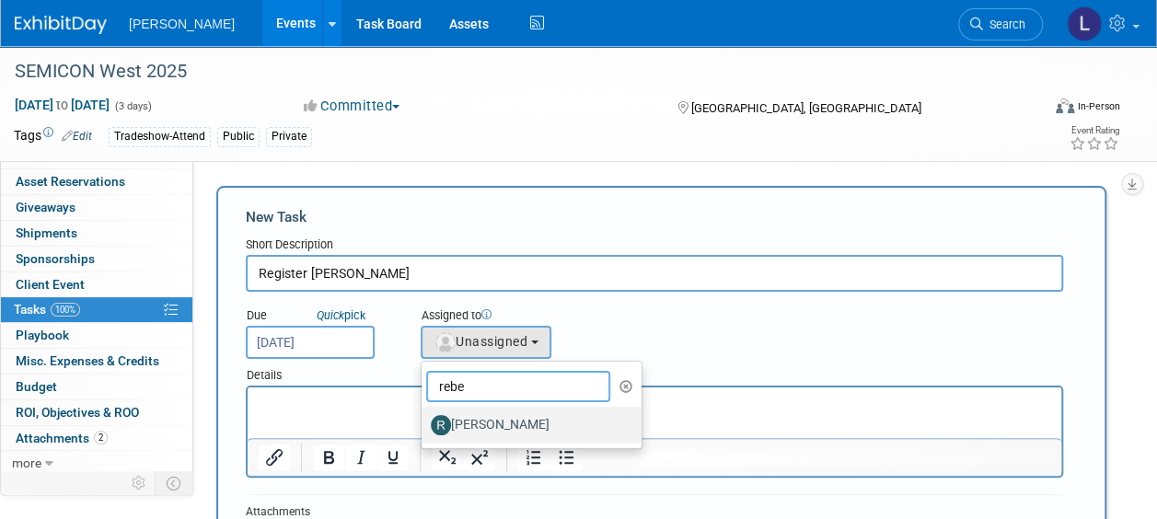
type input "rebe"
click at [494, 420] on label "[PERSON_NAME]" at bounding box center [527, 424] width 192 height 29
click at [424, 420] on input "[PERSON_NAME]" at bounding box center [418, 423] width 12 height 12
select select "844a177d-a181-44ff-a72a-5731d68e4351"
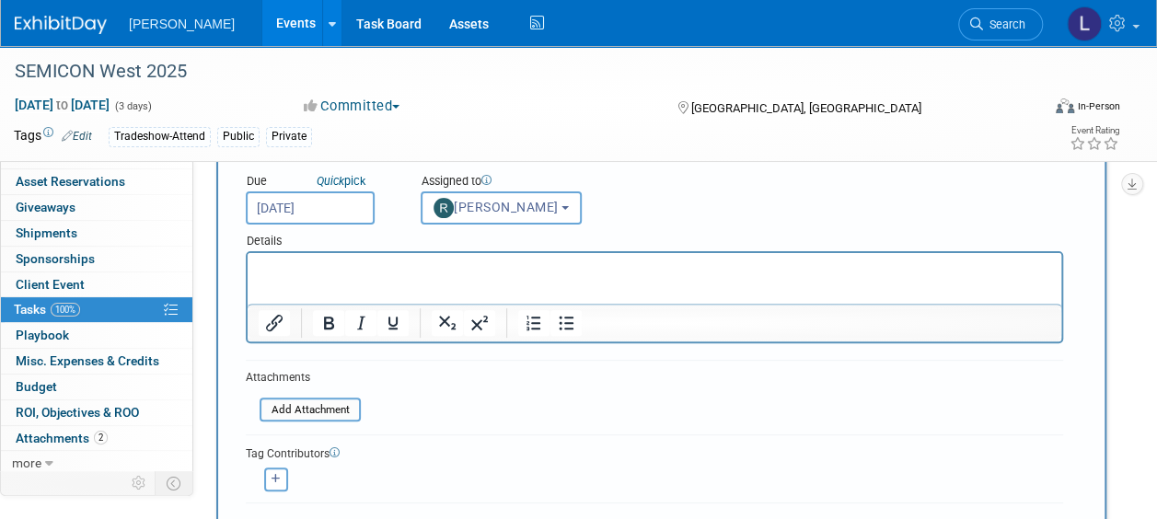
scroll to position [276, 0]
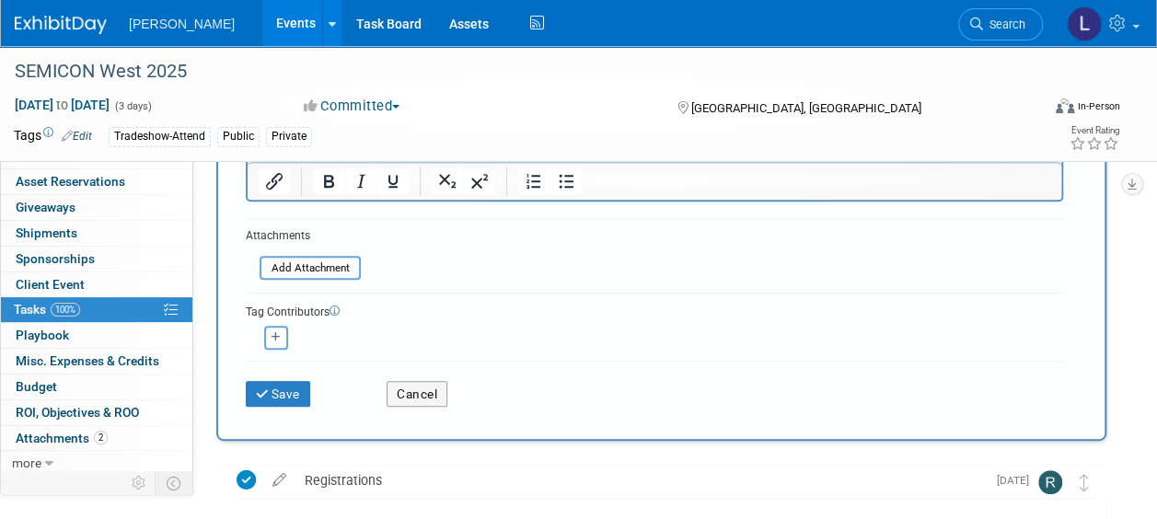
click at [288, 349] on form "New Task Short Description Register Tyson James Due Quick pick Sep 24, 2025 reb…" at bounding box center [661, 175] width 831 height 489
click at [276, 338] on icon "button" at bounding box center [275, 337] width 9 height 10
select select
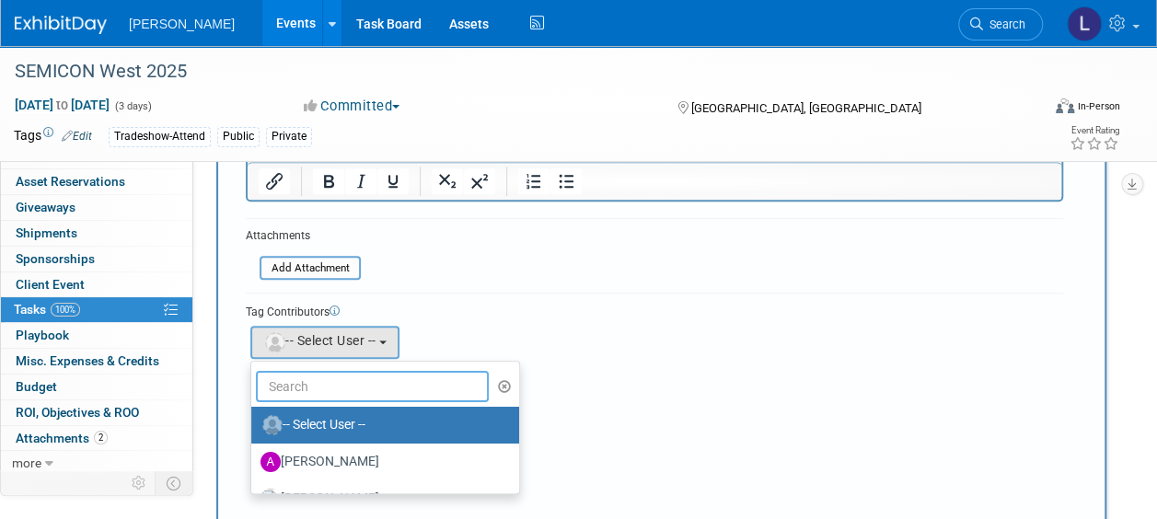
click at [305, 388] on input "text" at bounding box center [372, 386] width 233 height 31
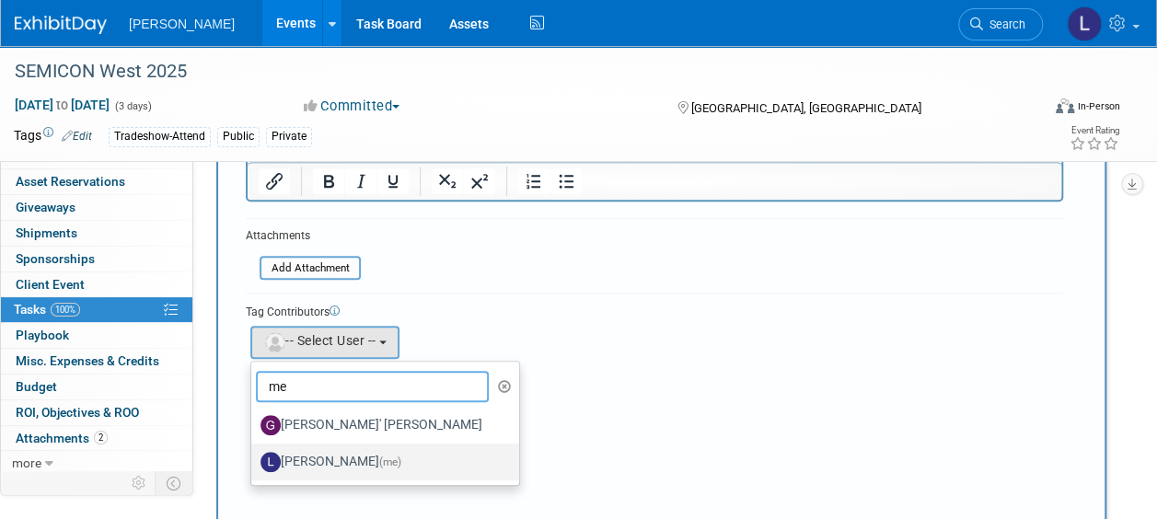
type input "me"
click at [327, 454] on label "Lindsey Wolanczyk (me)" at bounding box center [380, 461] width 240 height 29
click at [254, 454] on input "Lindsey Wolanczyk (me)" at bounding box center [248, 460] width 12 height 12
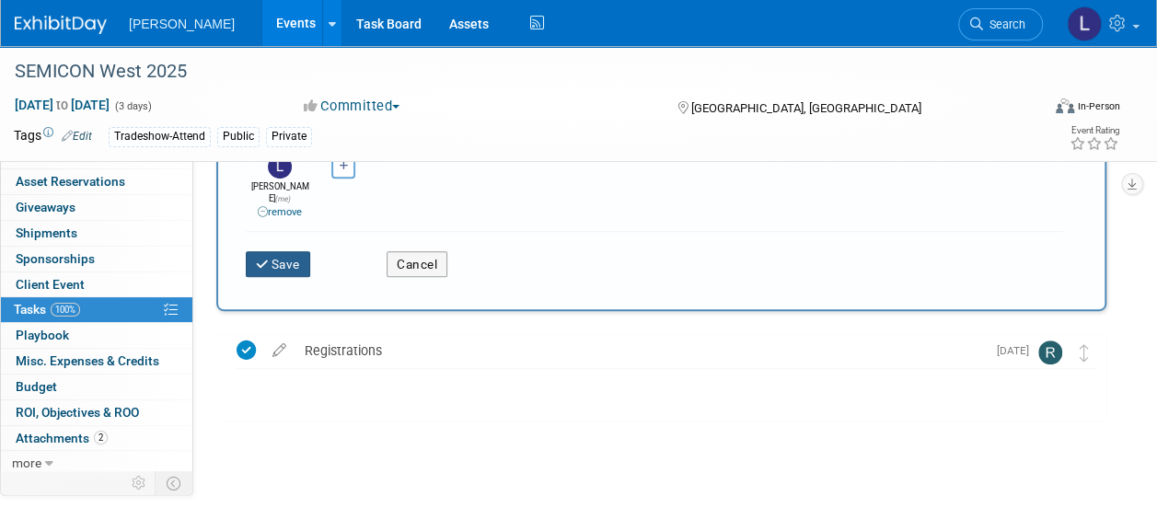
click at [283, 251] on button "Save" at bounding box center [278, 264] width 64 height 26
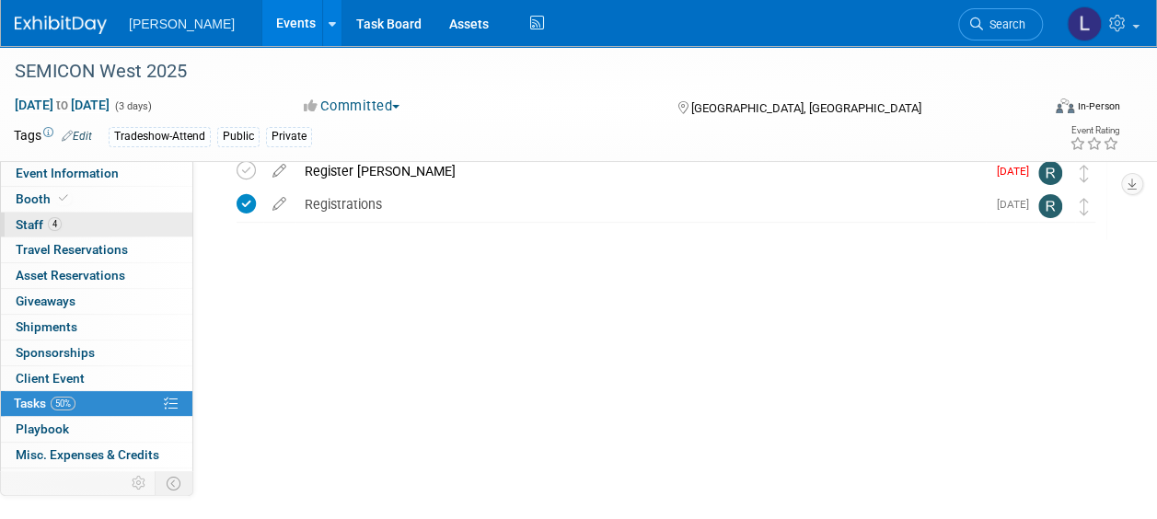
scroll to position [0, 0]
click at [105, 229] on link "4 Staff 4" at bounding box center [96, 225] width 191 height 25
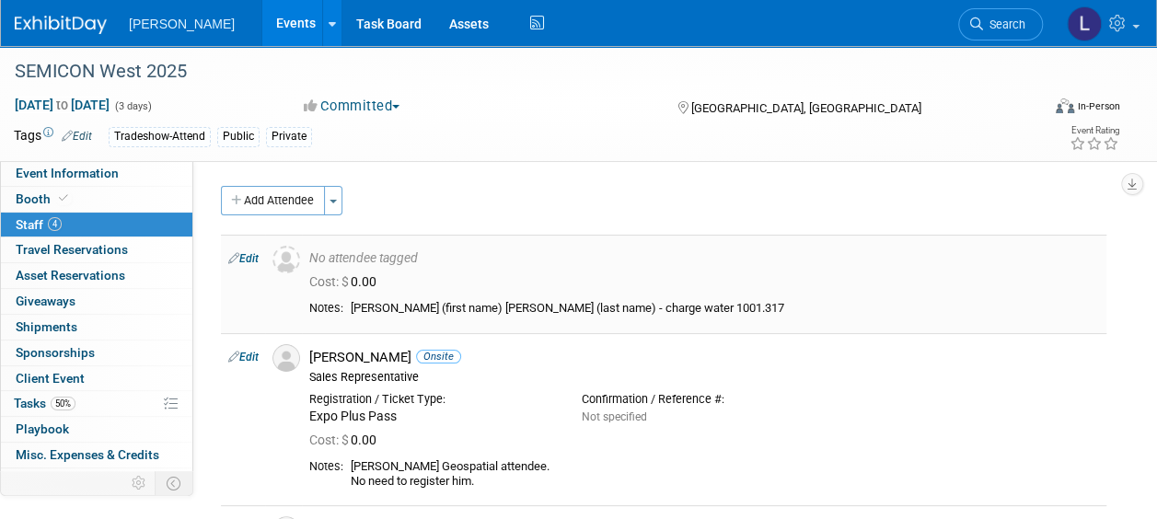
scroll to position [92, 0]
